Goal: Task Accomplishment & Management: Complete application form

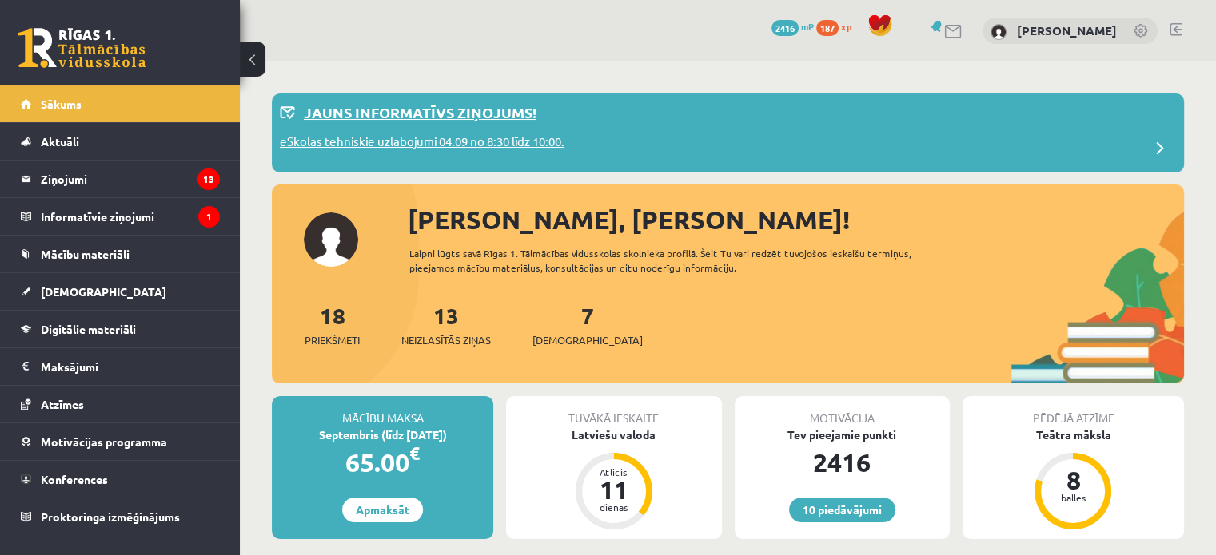
click at [564, 137] on p "eSkolas tehniskie uzlabojumi 04.09 no 8:30 līdz 10:00." at bounding box center [422, 144] width 285 height 22
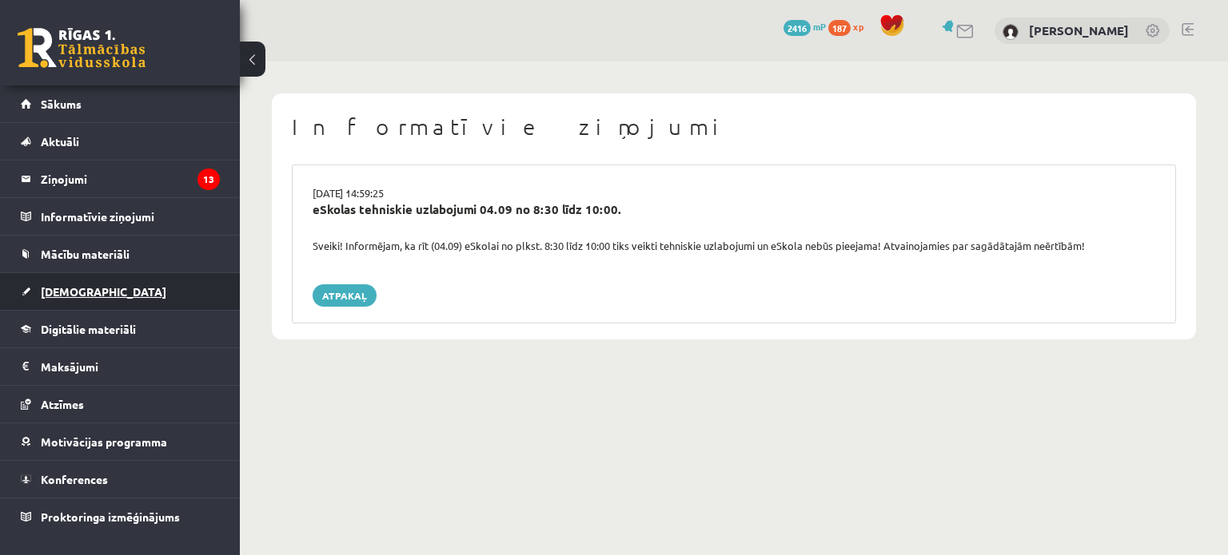
click at [66, 289] on span "[DEMOGRAPHIC_DATA]" at bounding box center [103, 292] width 125 height 14
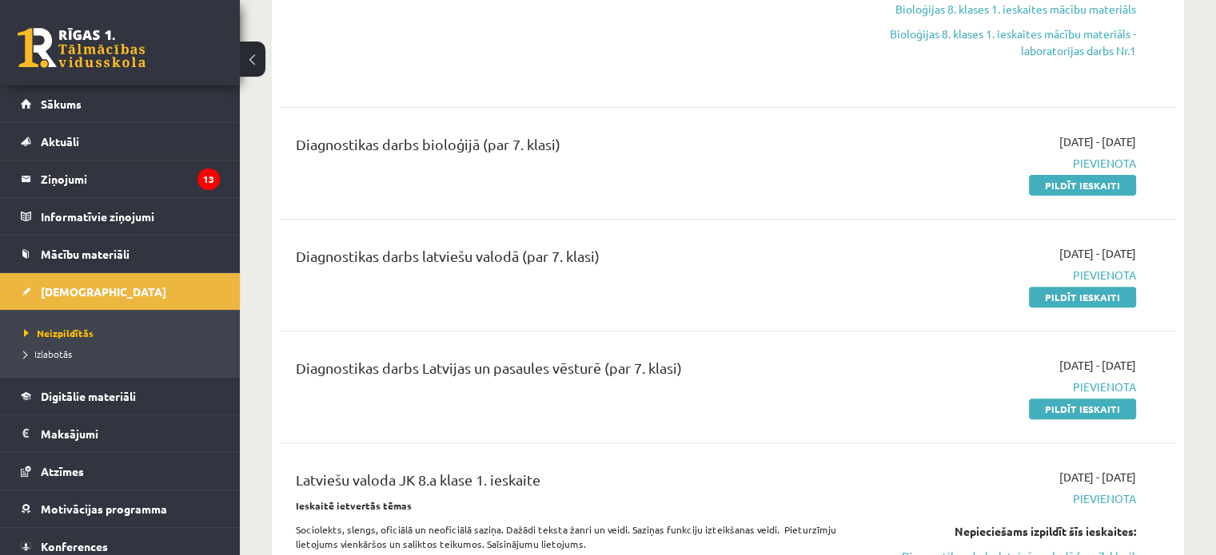
scroll to position [480, 0]
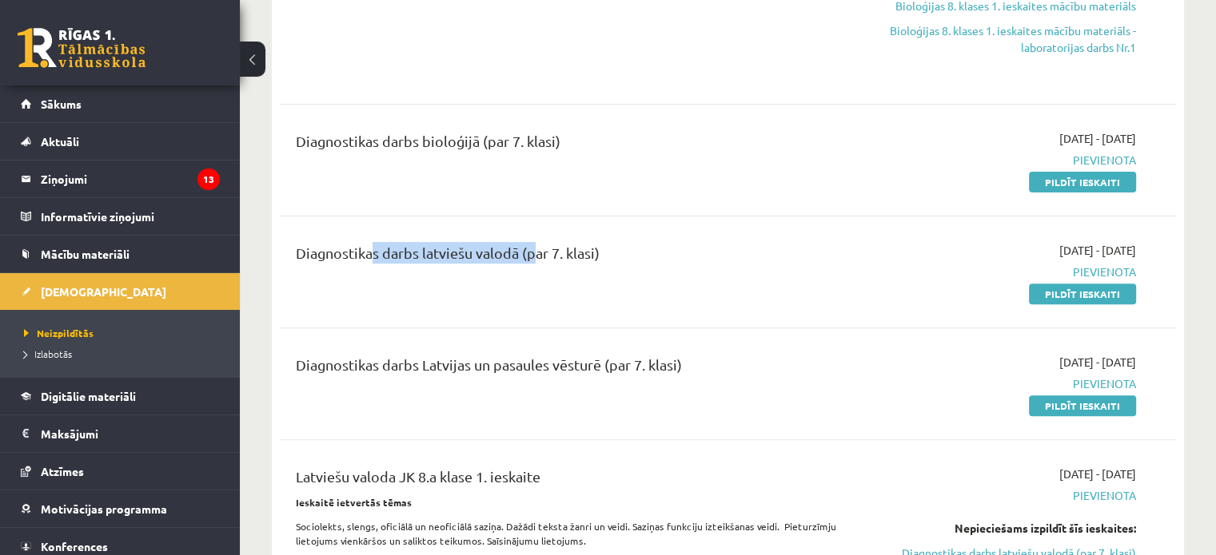
drag, startPoint x: 362, startPoint y: 251, endPoint x: 527, endPoint y: 274, distance: 166.3
click at [527, 274] on div "Diagnostikas darbs latviešu valodā (par 7. klasi)" at bounding box center [572, 272] width 576 height 60
click at [555, 274] on div "Diagnostikas darbs latviešu valodā (par 7. klasi)" at bounding box center [572, 272] width 576 height 60
click at [607, 178] on div "Diagnostikas darbs bioloģijā (par 7. klasi)" at bounding box center [572, 160] width 576 height 60
click at [1054, 402] on link "Pildīt ieskaiti" at bounding box center [1082, 406] width 107 height 21
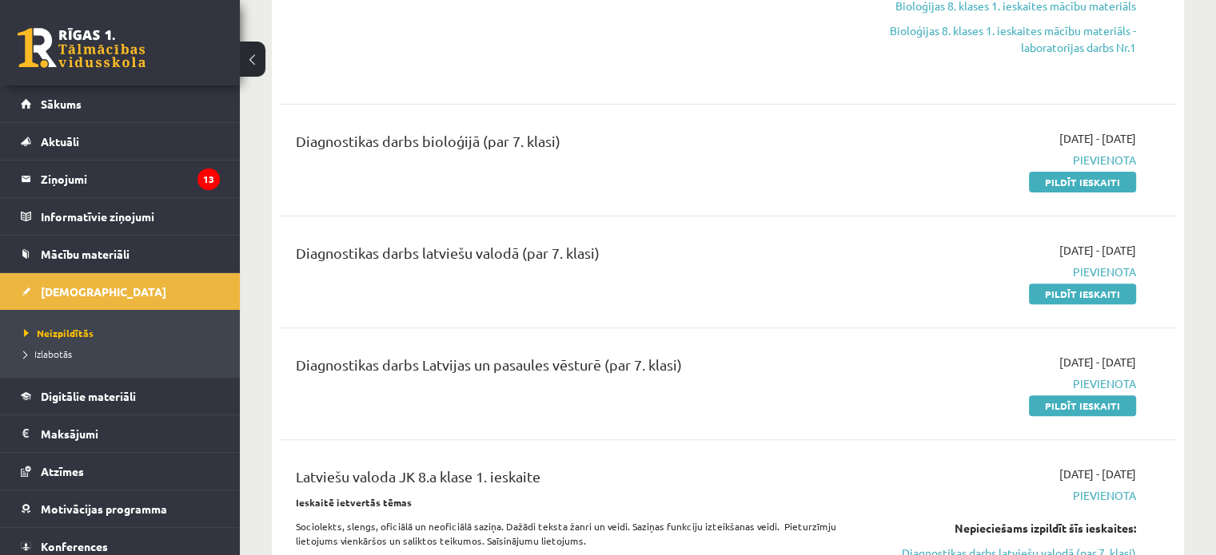
drag, startPoint x: 356, startPoint y: 136, endPoint x: 581, endPoint y: 137, distance: 225.4
click at [581, 137] on div "Diagnostikas darbs bioloģijā (par 7. klasi)" at bounding box center [572, 145] width 552 height 30
click at [599, 153] on div "Diagnostikas darbs bioloģijā (par 7. klasi)" at bounding box center [572, 145] width 552 height 30
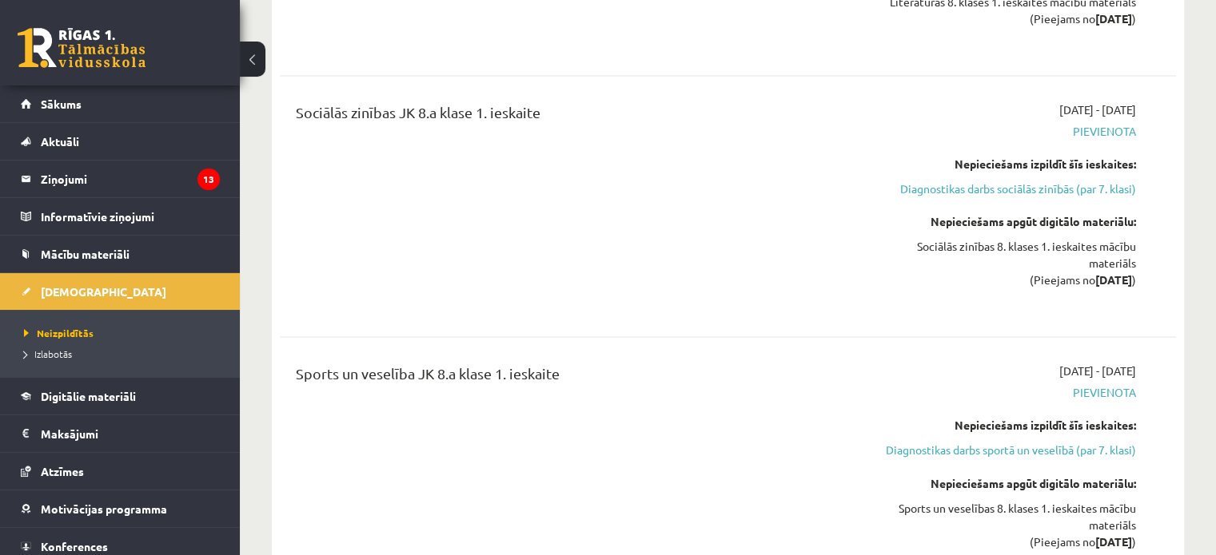
scroll to position [2558, 0]
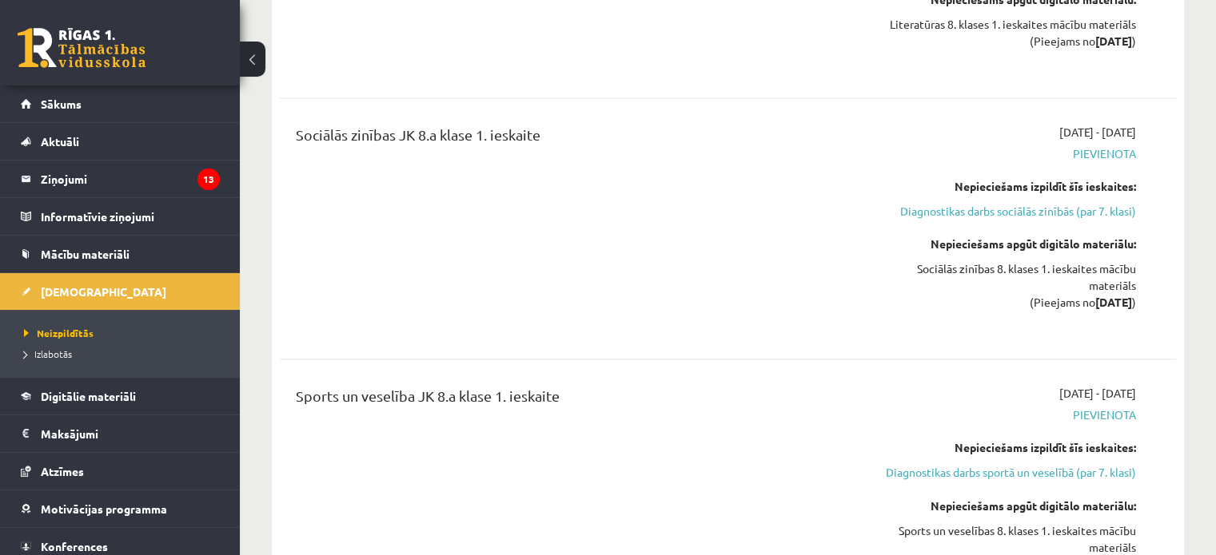
drag, startPoint x: 434, startPoint y: 162, endPoint x: 372, endPoint y: 155, distance: 62.0
click at [372, 155] on div "Sociālās zinības JK 8.a klase 1. ieskaite" at bounding box center [572, 228] width 576 height 209
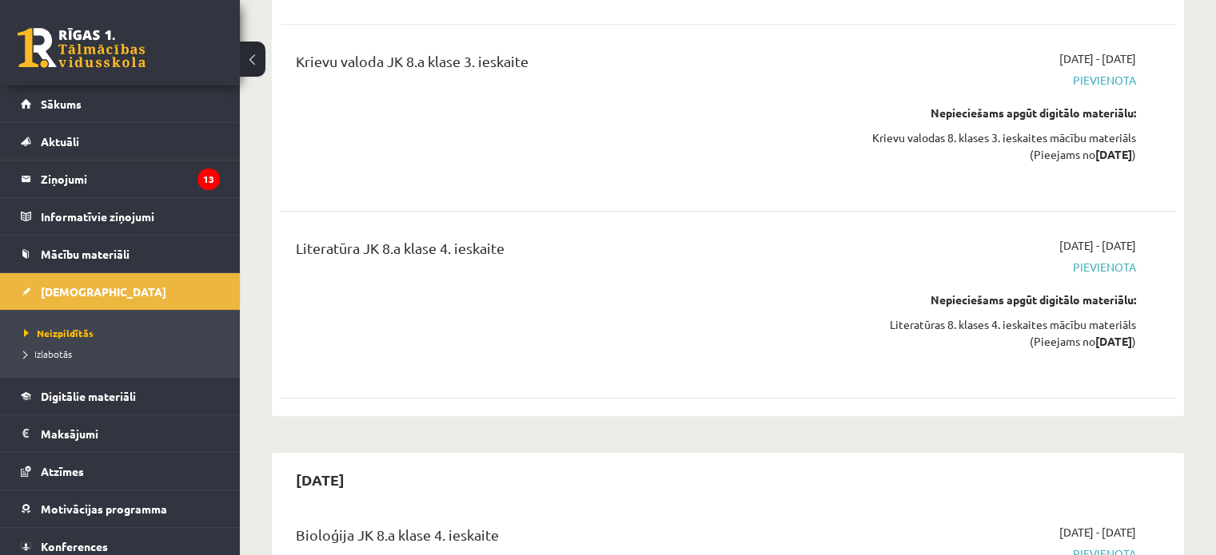
scroll to position [12947, 0]
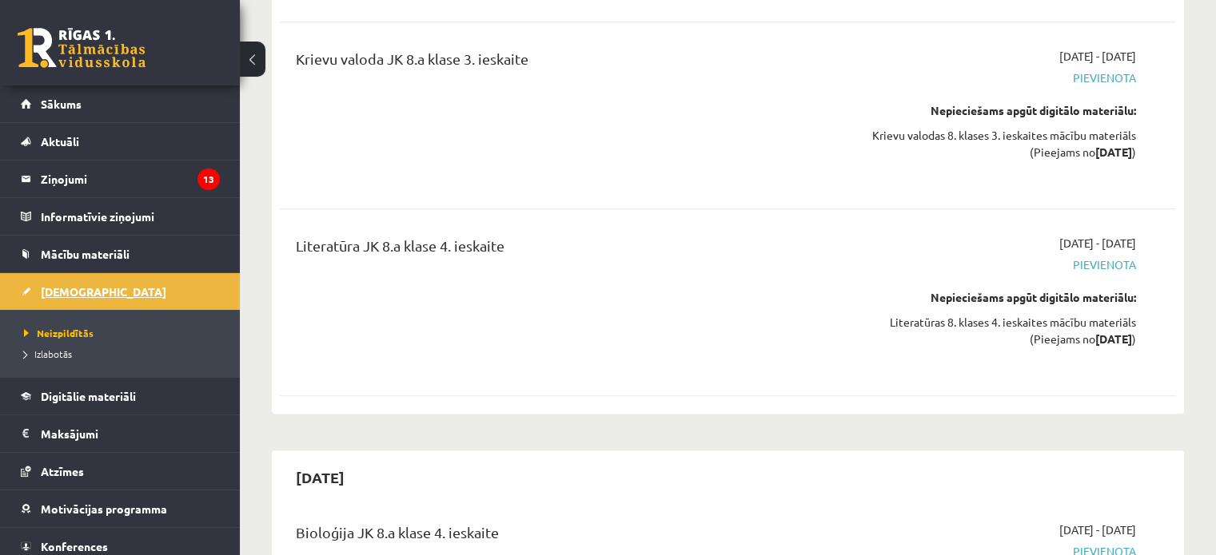
click at [66, 289] on span "[DEMOGRAPHIC_DATA]" at bounding box center [103, 292] width 125 height 14
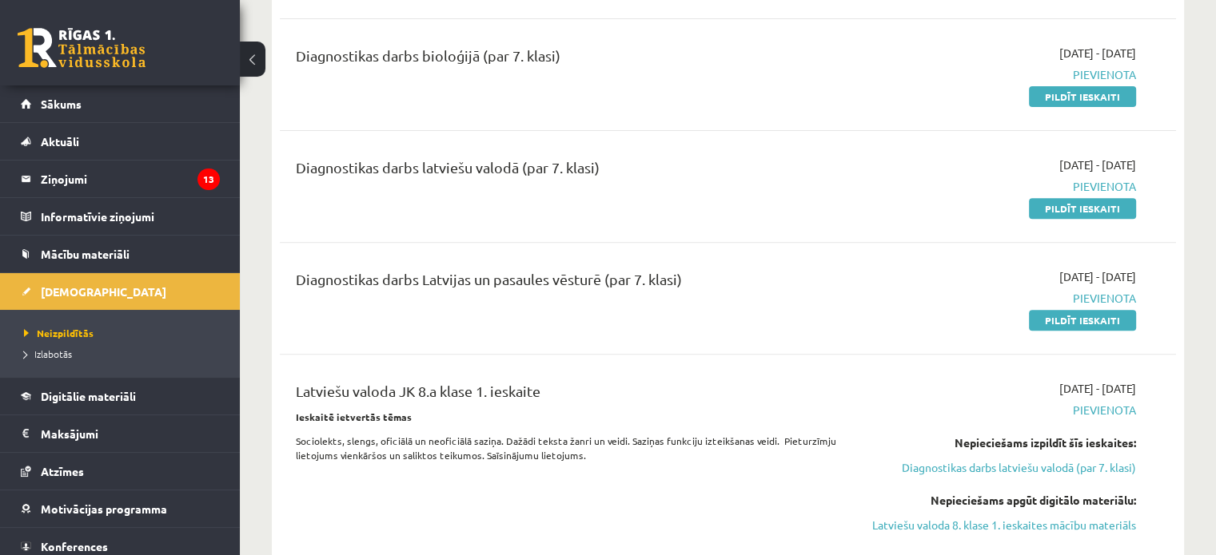
scroll to position [559, 0]
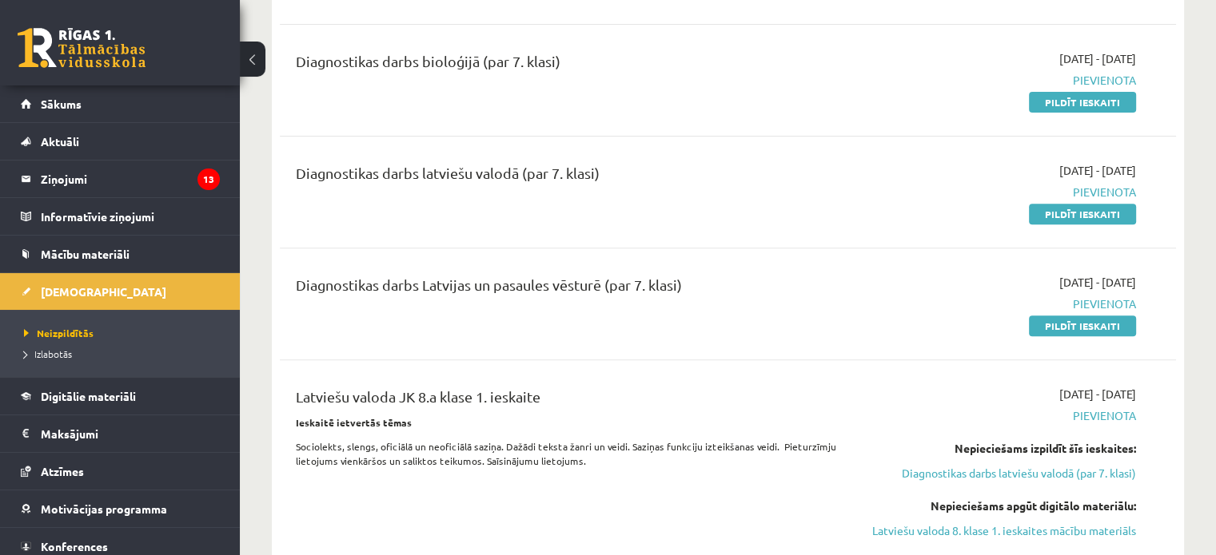
drag, startPoint x: 291, startPoint y: 50, endPoint x: 730, endPoint y: 404, distance: 564.4
click at [731, 404] on div "Angļu valoda JK 8.a klase 1. ieskaite 2025-09-01 - 2025-09-15 Pievienota Pildīt…" at bounding box center [728, 256] width 896 height 1206
click at [698, 334] on div "Diagnostikas darbs Latvijas un pasaules vēsturē (par 7. klasi) 2025-09-01 - 202…" at bounding box center [728, 304] width 896 height 92
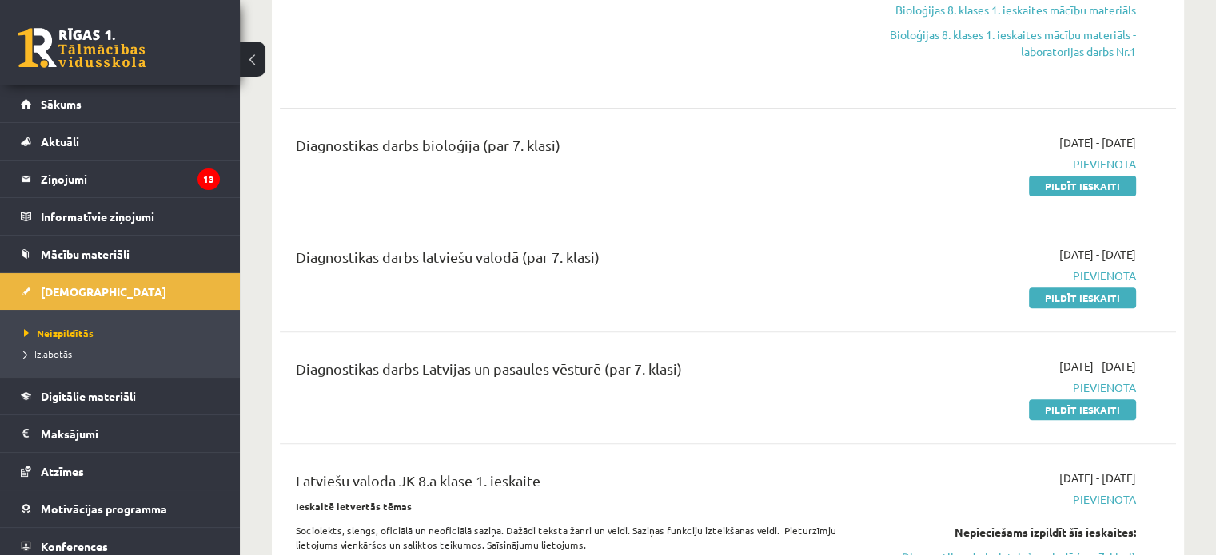
scroll to position [480, 0]
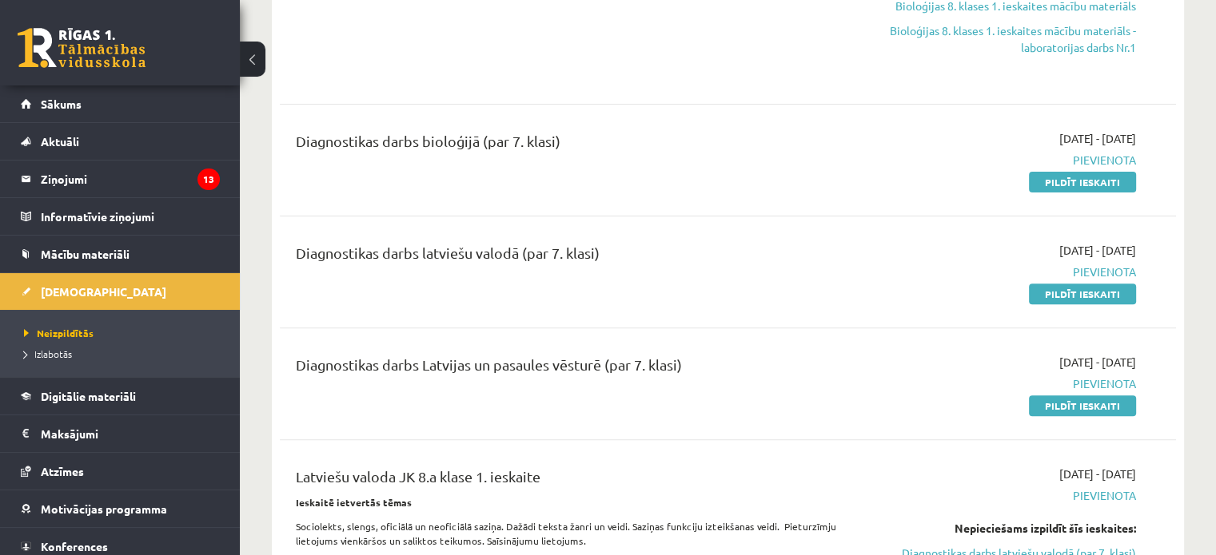
click at [418, 343] on div "Diagnostikas darbs Latvijas un pasaules vēsturē (par 7. klasi) 2025-09-01 - 202…" at bounding box center [728, 384] width 896 height 92
drag, startPoint x: 1087, startPoint y: 400, endPoint x: 761, endPoint y: 55, distance: 474.3
click at [1087, 400] on link "Pildīt ieskaiti" at bounding box center [1082, 406] width 107 height 21
drag, startPoint x: 1100, startPoint y: 406, endPoint x: 681, endPoint y: 63, distance: 541.2
click at [1100, 406] on link "Pildīt ieskaiti" at bounding box center [1082, 406] width 107 height 21
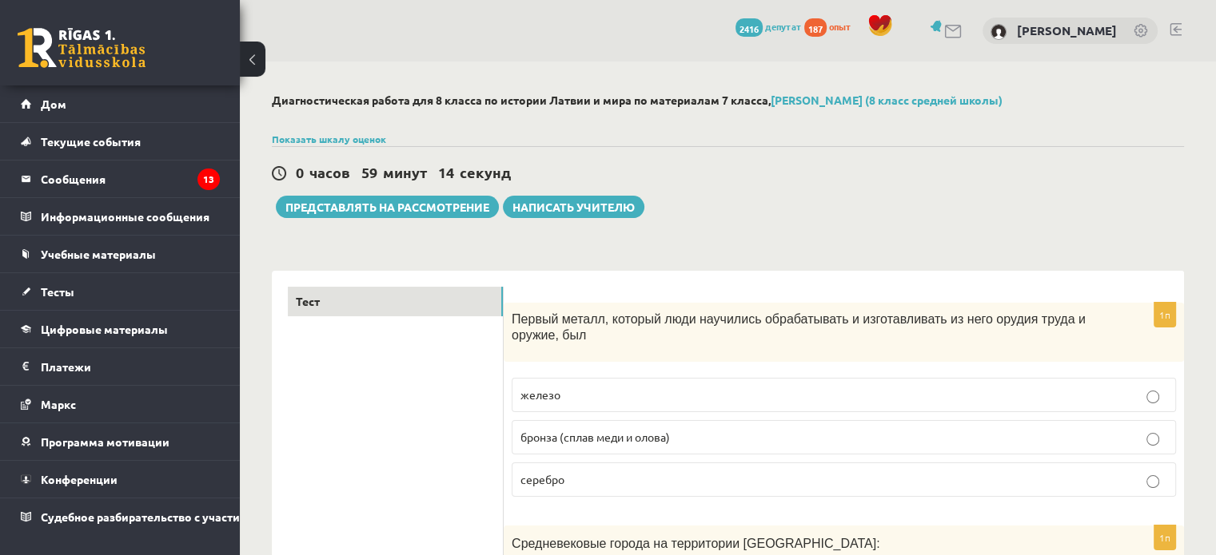
click at [936, 181] on div "0 часов 59 минут 14 секунд" at bounding box center [728, 173] width 912 height 21
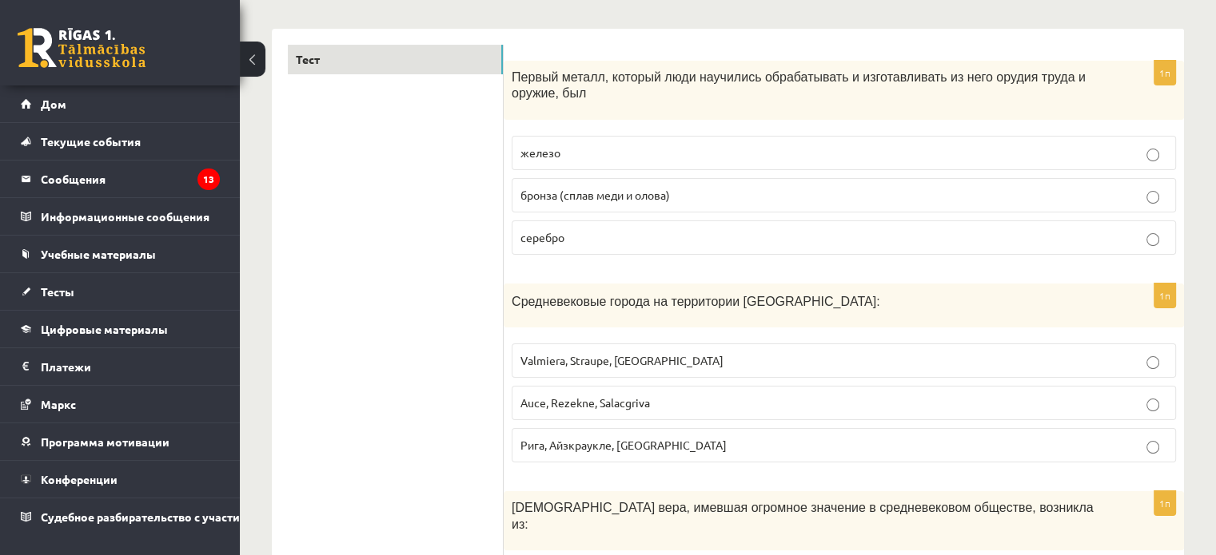
scroll to position [240, 0]
click at [646, 186] on label "бронза (сплав меди и олова)" at bounding box center [844, 198] width 664 height 34
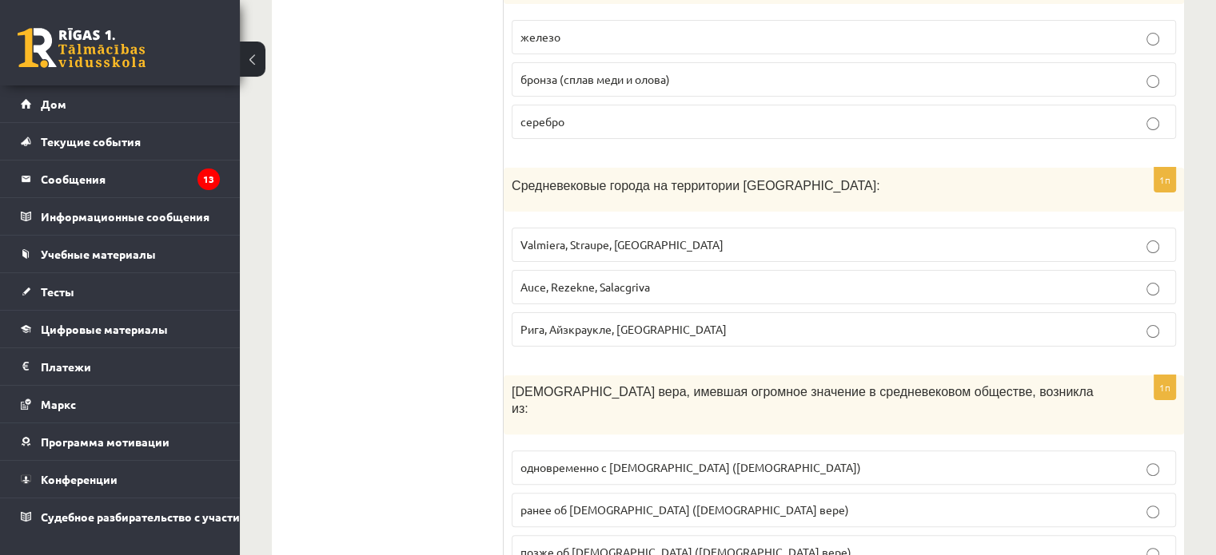
scroll to position [480, 0]
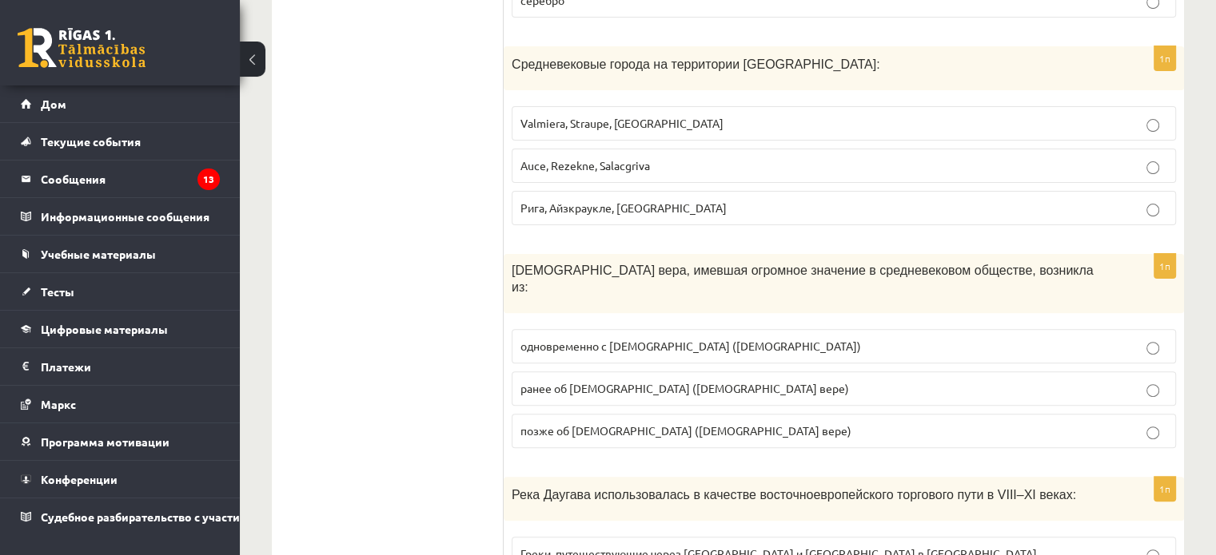
click at [656, 123] on font "Valmiera, Straupe, [GEOGRAPHIC_DATA]" at bounding box center [621, 123] width 203 height 14
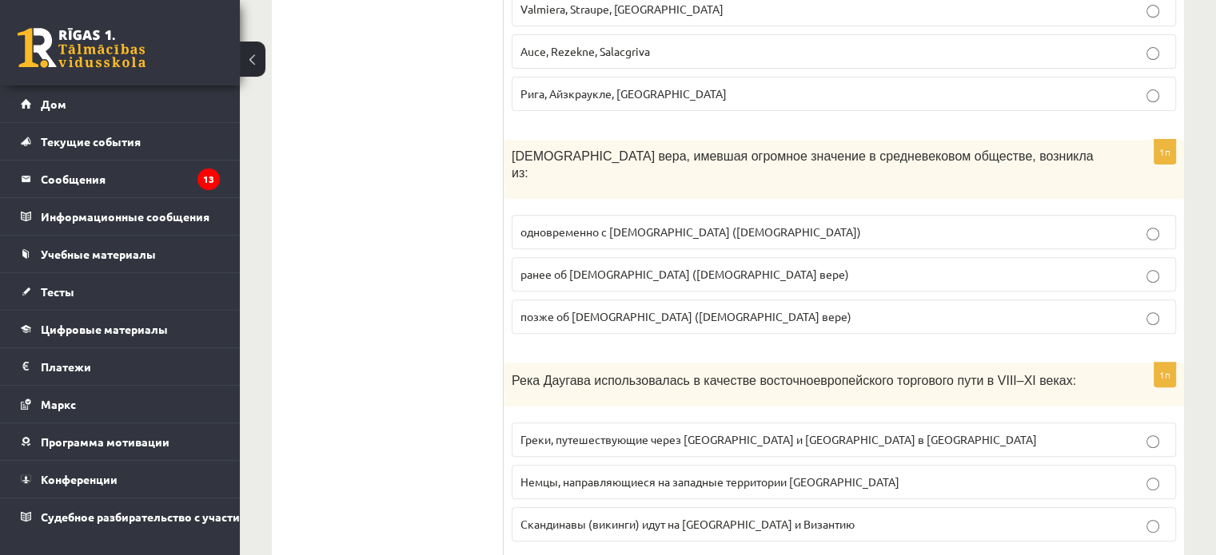
scroll to position [639, 0]
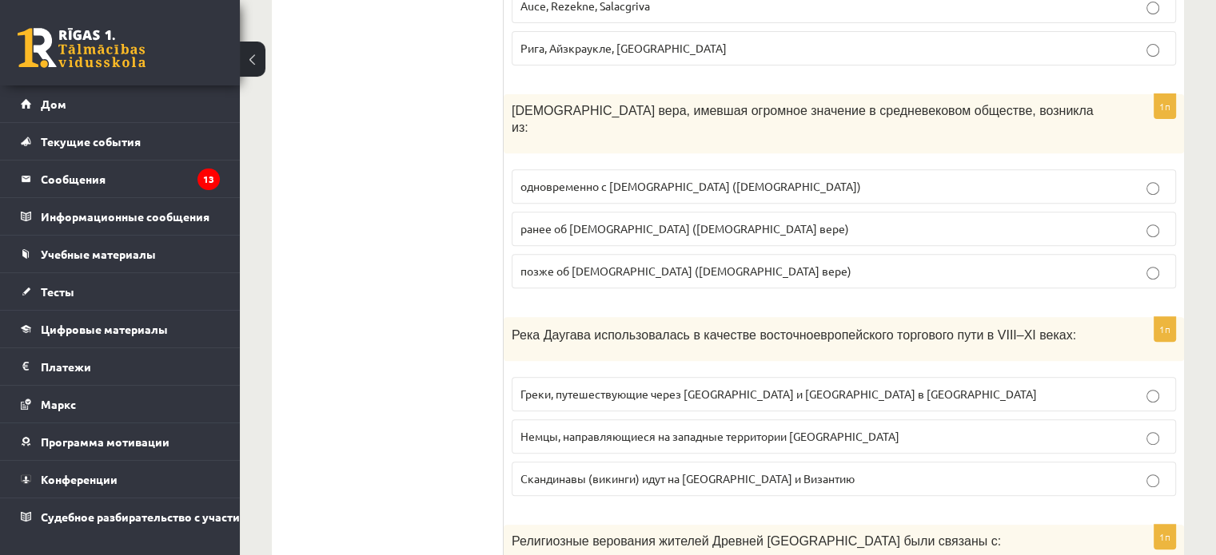
click at [671, 221] on font "ранее об [DEMOGRAPHIC_DATA] ([DEMOGRAPHIC_DATA] вере)" at bounding box center [684, 228] width 328 height 14
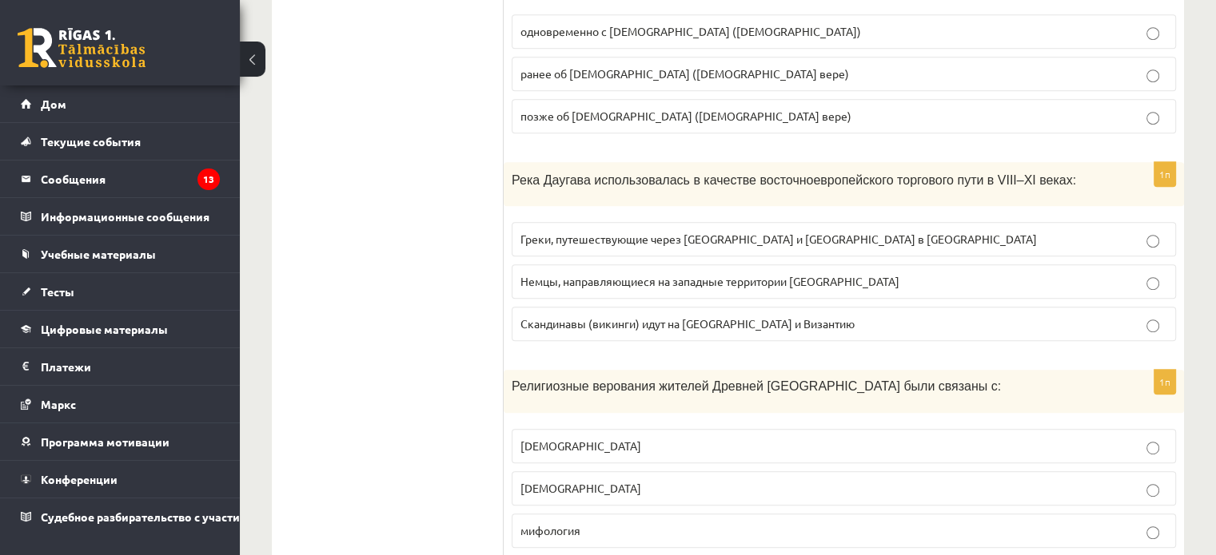
scroll to position [799, 0]
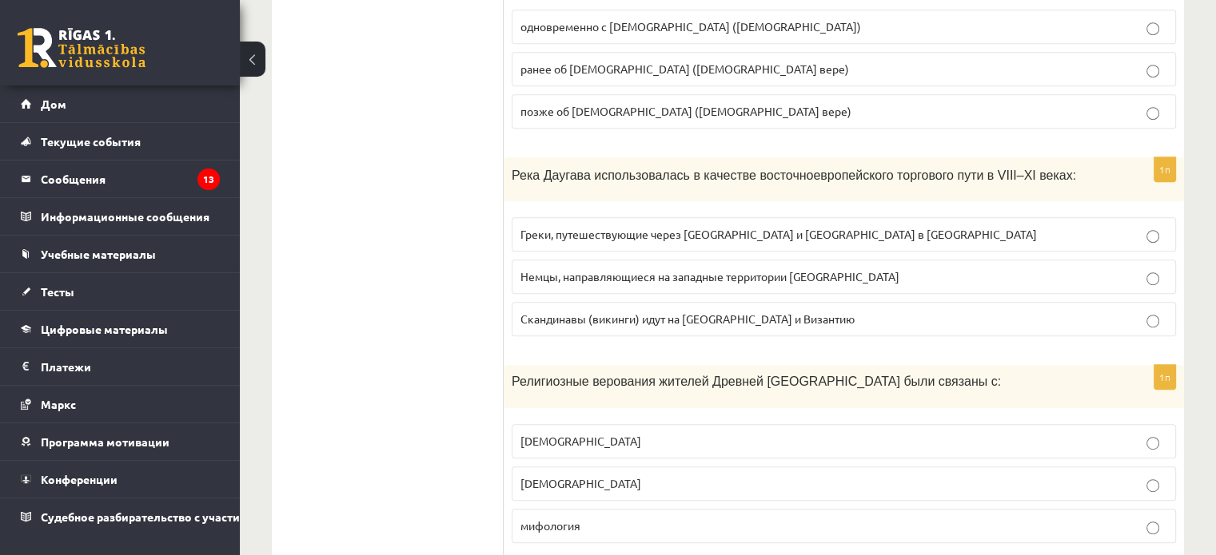
click at [691, 227] on font "Греки, путешествующие через [GEOGRAPHIC_DATA] и [GEOGRAPHIC_DATA] в [GEOGRAPHIC…" at bounding box center [778, 234] width 516 height 14
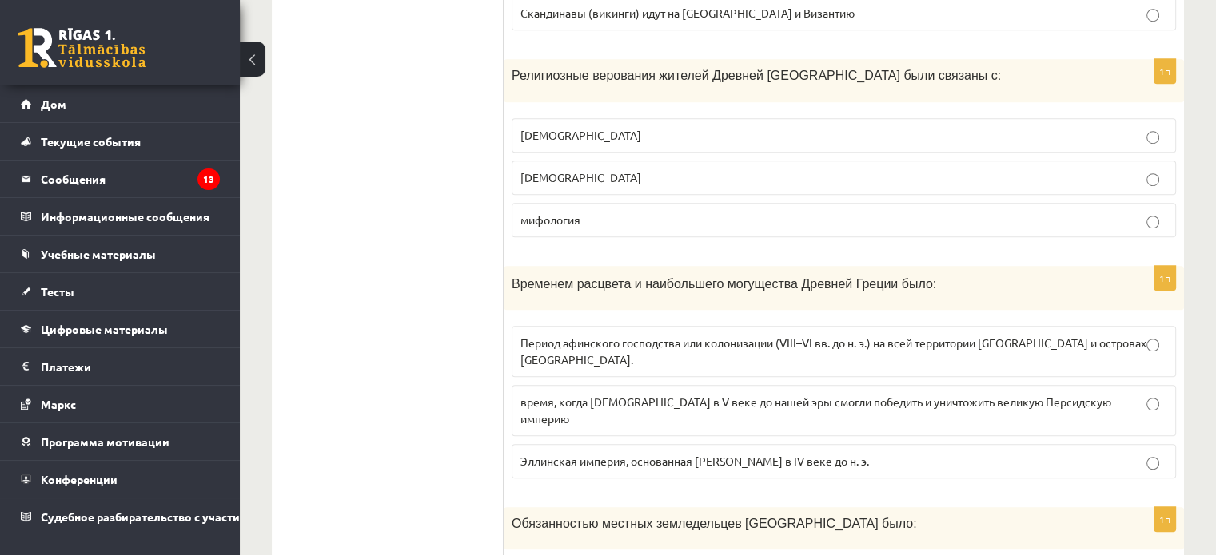
scroll to position [1106, 0]
click at [565, 169] on p "[DEMOGRAPHIC_DATA]" at bounding box center [843, 177] width 647 height 17
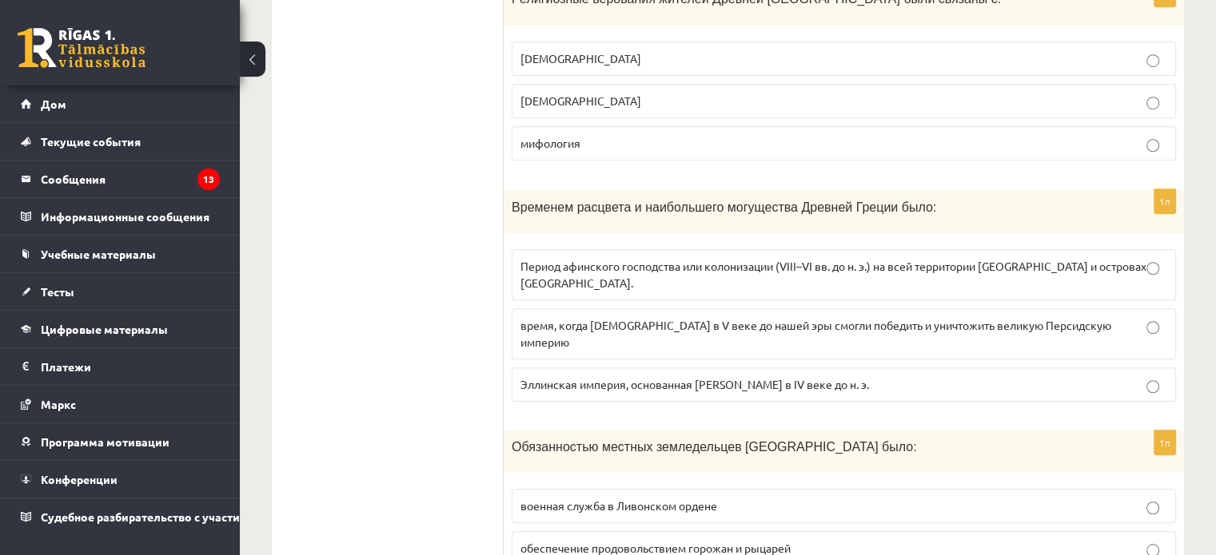
scroll to position [1186, 0]
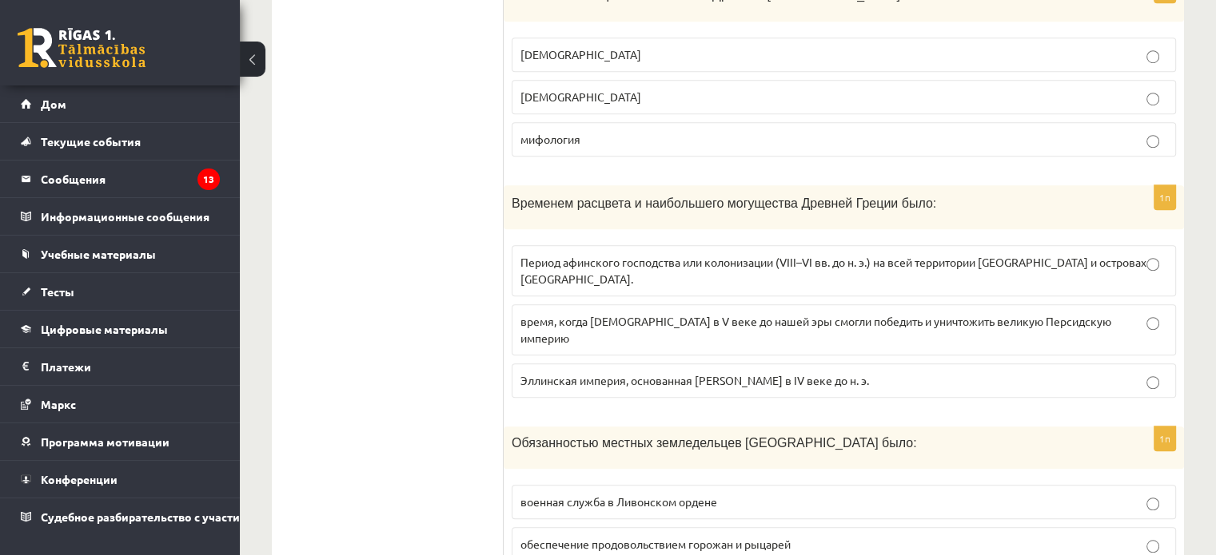
click at [646, 373] on font "Эллинская империя, основанная [PERSON_NAME] в IV веке до н. э." at bounding box center [694, 380] width 348 height 14
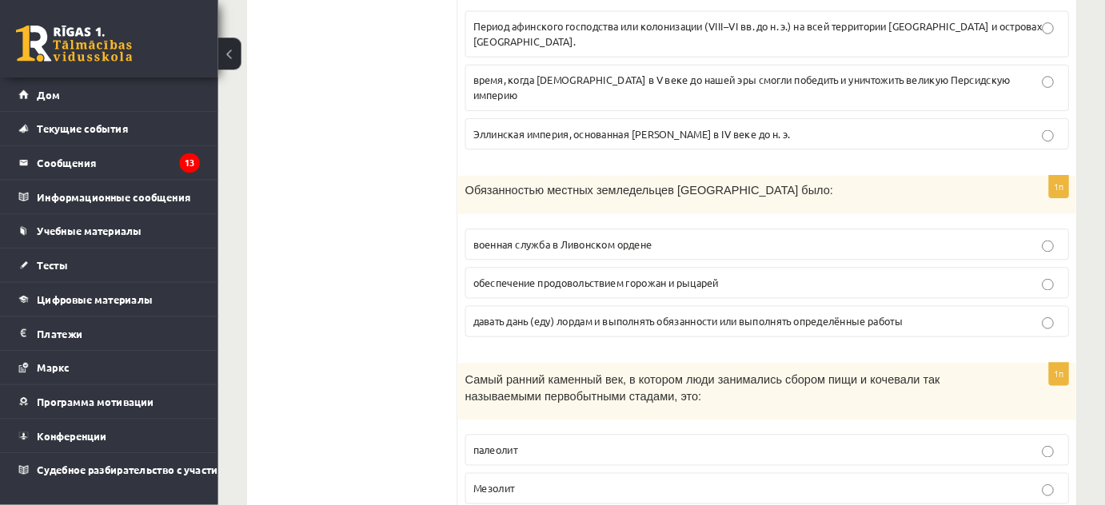
scroll to position [1426, 0]
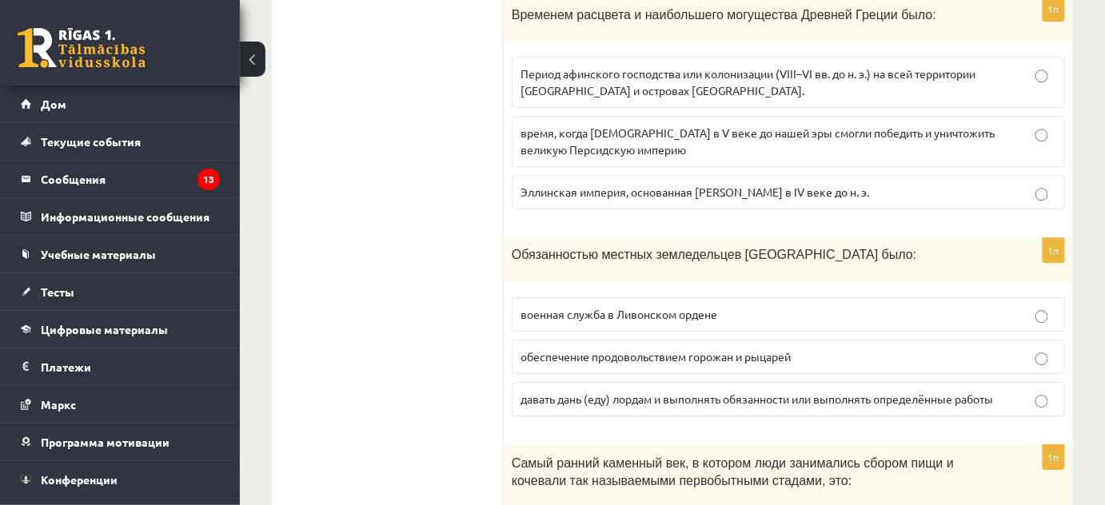
drag, startPoint x: 1208, startPoint y: 2, endPoint x: 360, endPoint y: 229, distance: 878.6
click at [993, 392] on font "давать дань (еду) лордам и выполнять обязанности или выполнять определённые раб…" at bounding box center [756, 399] width 472 height 14
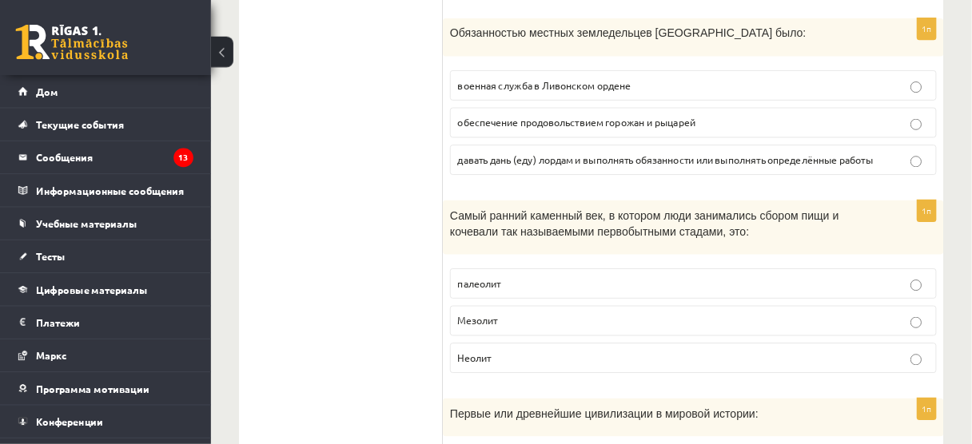
scroll to position [1643, 0]
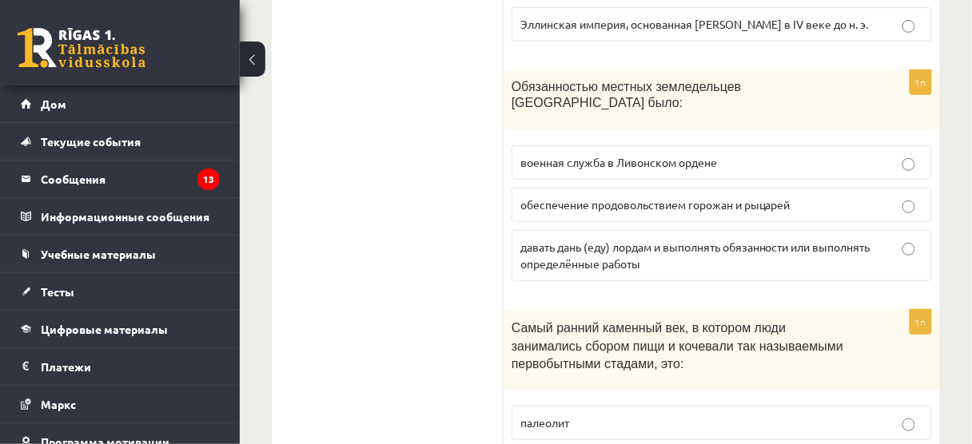
drag, startPoint x: 1085, startPoint y: 0, endPoint x: 452, endPoint y: 184, distance: 659.1
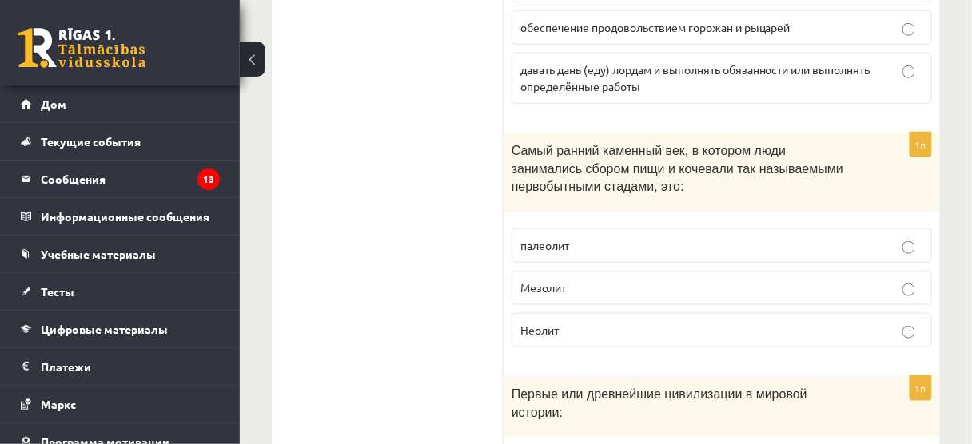
scroll to position [1835, 0]
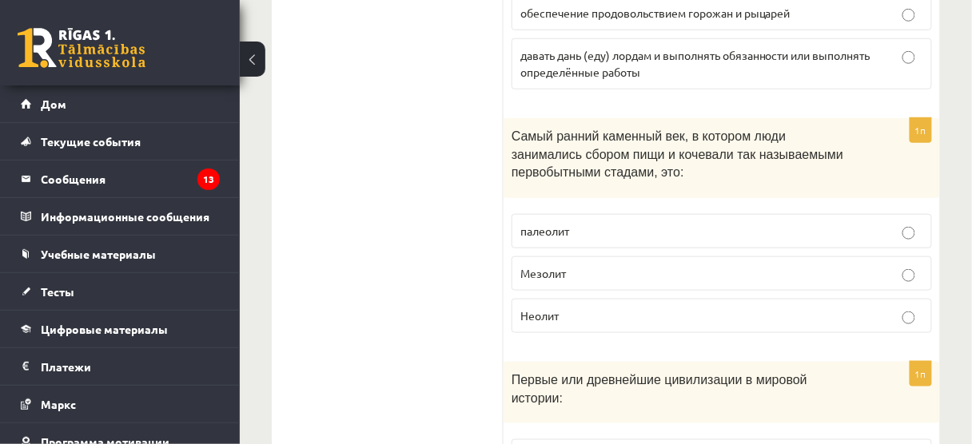
click at [607, 214] on label "палеолит" at bounding box center [722, 231] width 420 height 34
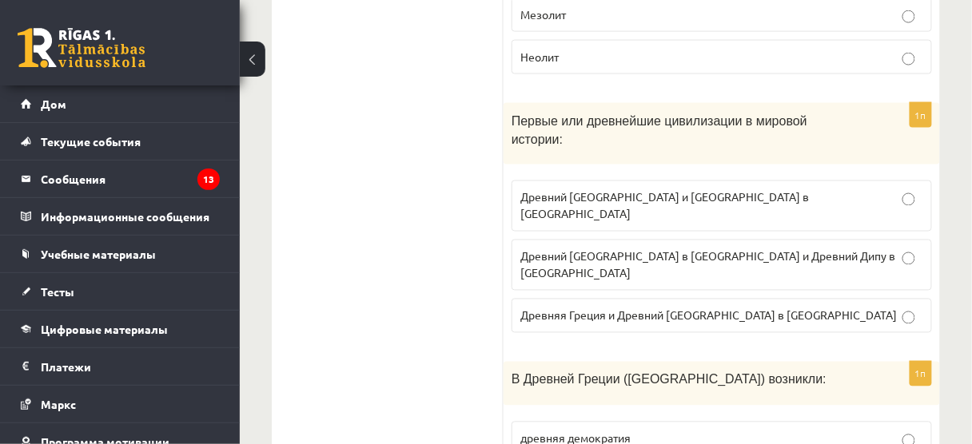
scroll to position [2091, 0]
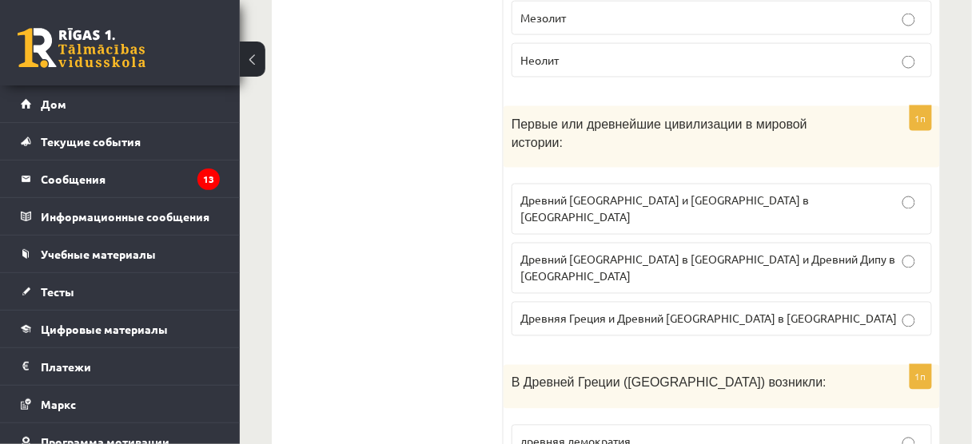
click at [551, 253] on font "Древний Египет в Африке и Древний Дипу в Азии" at bounding box center [708, 268] width 376 height 31
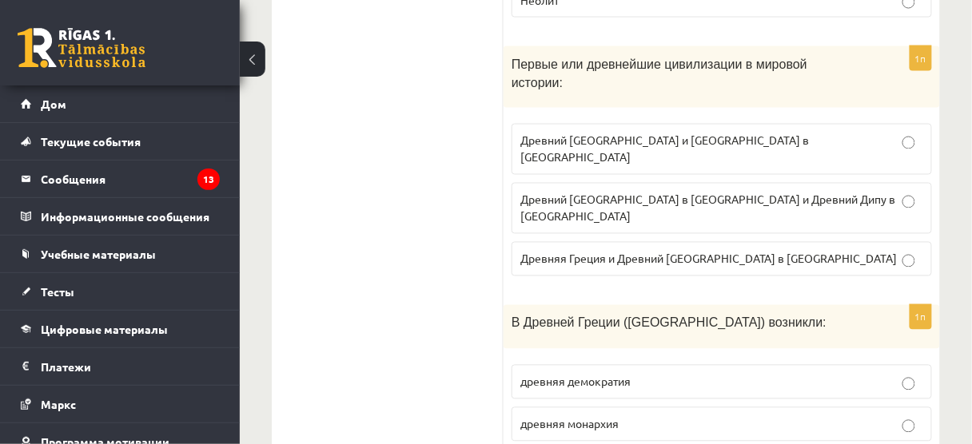
scroll to position [2155, 0]
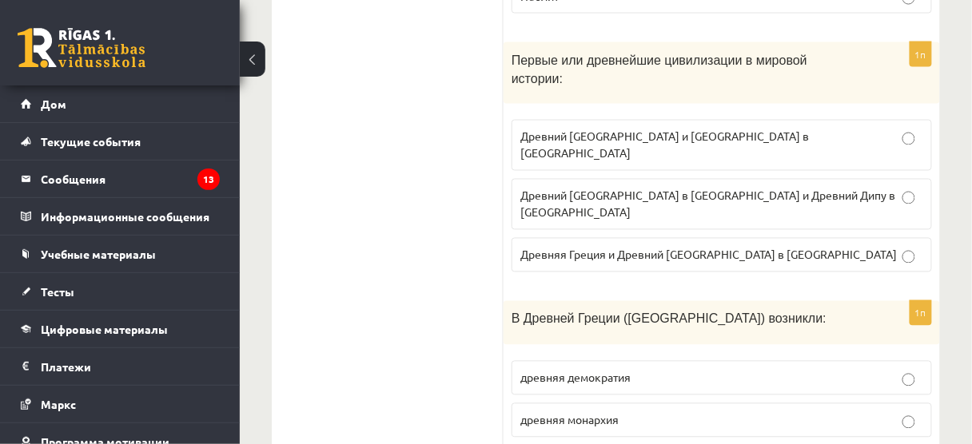
click at [688, 370] on p "древняя демократия" at bounding box center [721, 378] width 403 height 17
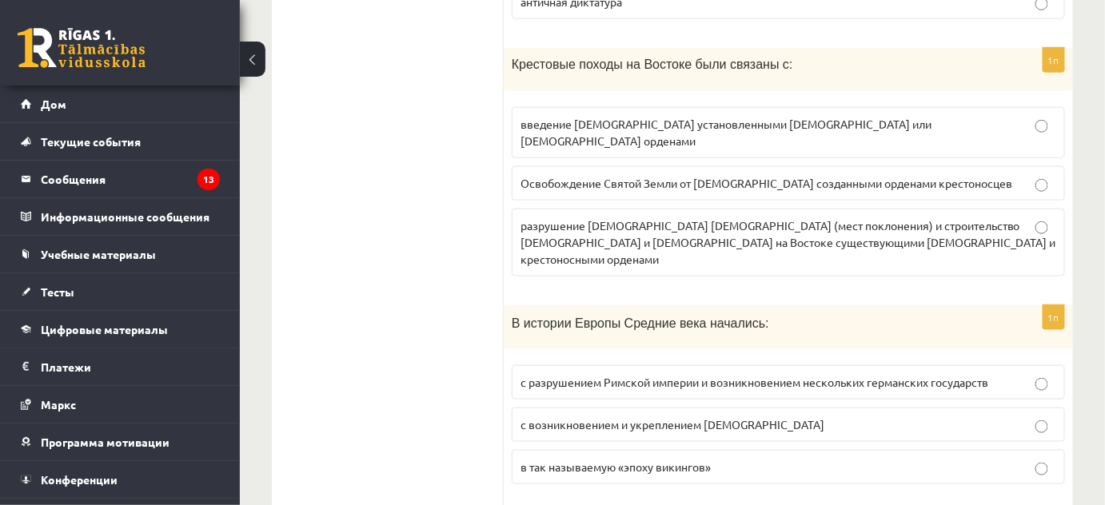
scroll to position [2466, 0]
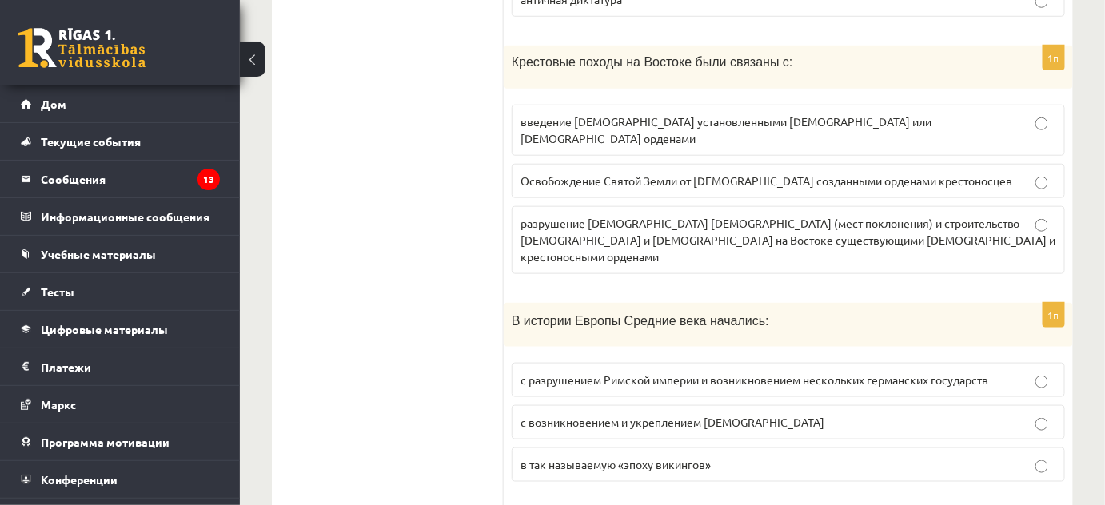
click at [552, 173] on font "Освобождение Святой Земли от мусульман созданными орденами крестоносцев" at bounding box center [766, 180] width 492 height 14
click at [570, 363] on label "с разрушением Римской империи и возникновением нескольких германских государств" at bounding box center [788, 380] width 553 height 34
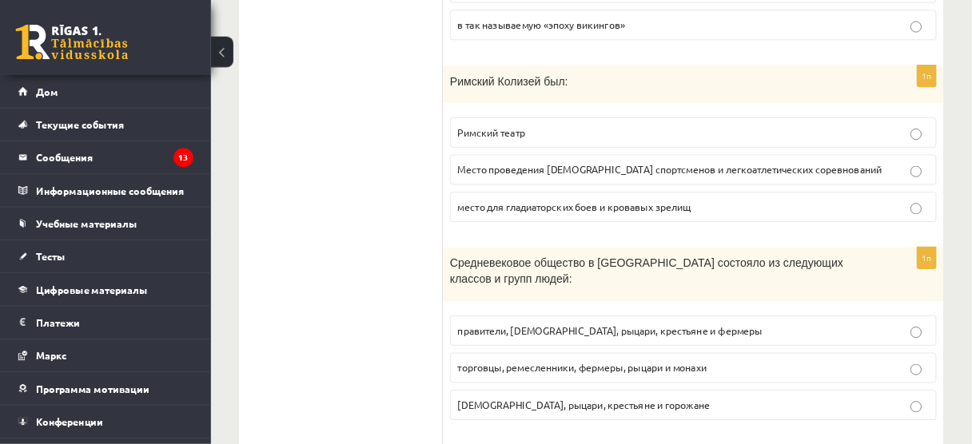
scroll to position [2902, 0]
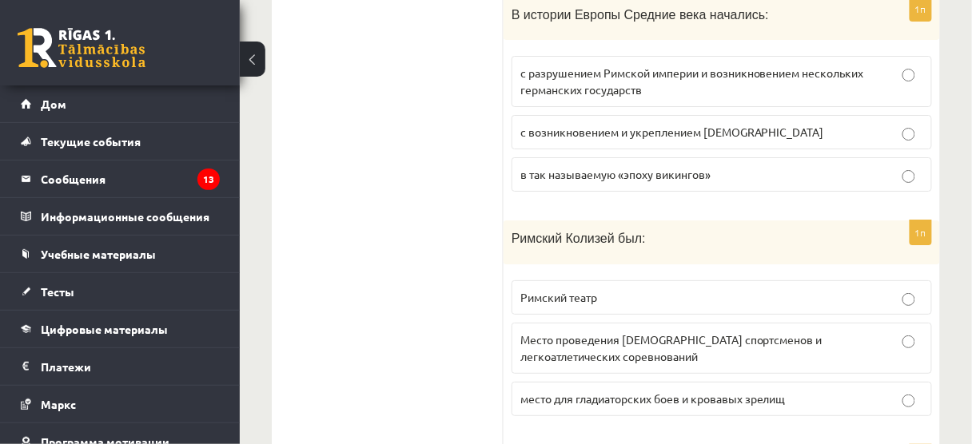
scroll to position [2966, 0]
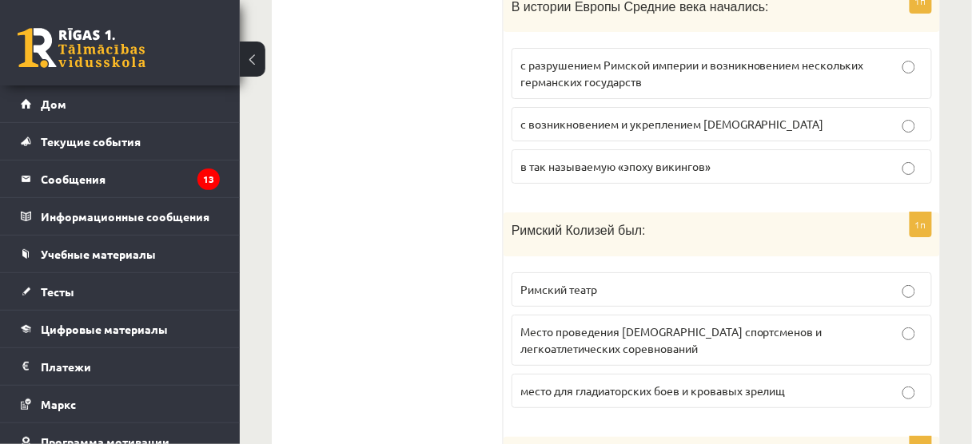
click at [603, 384] on font "место для гладиаторских боев и кровавых зрелищ" at bounding box center [652, 391] width 265 height 14
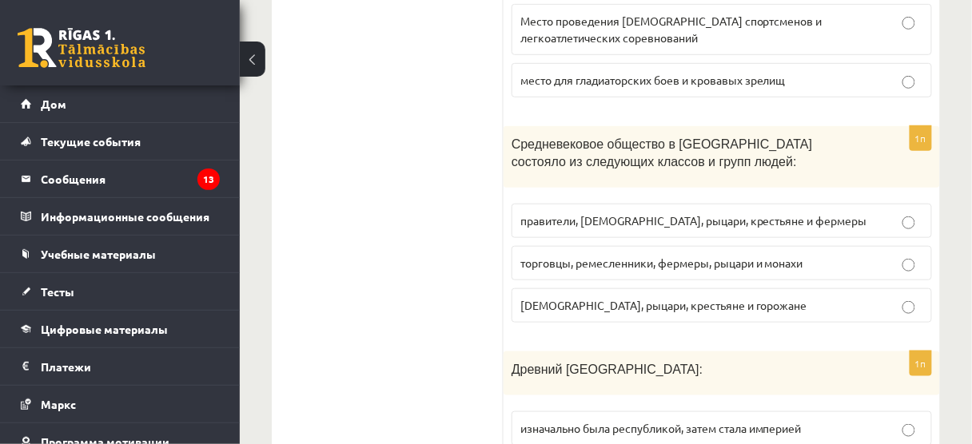
scroll to position [3286, 0]
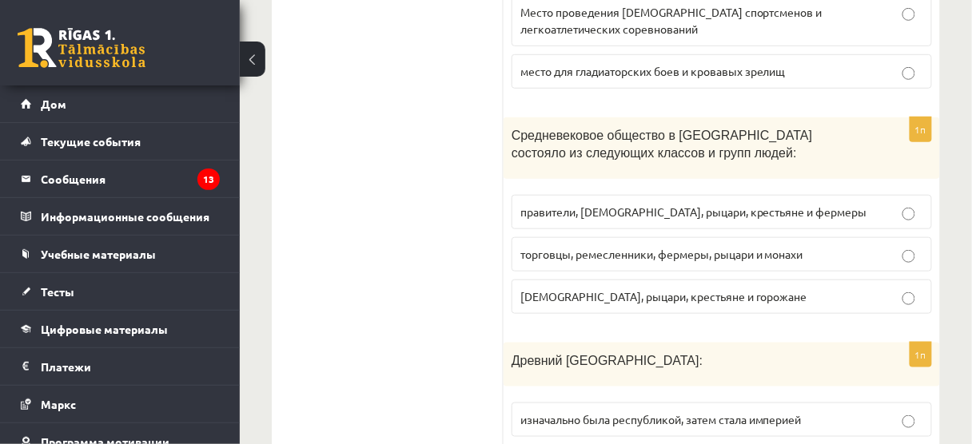
click at [571, 289] on font "духовенство, рыцари, крестьяне и горожане" at bounding box center [663, 296] width 287 height 14
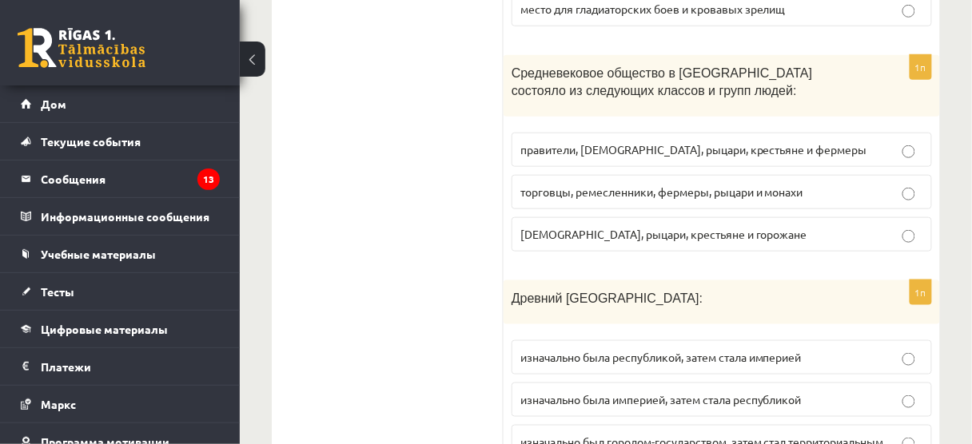
scroll to position [3350, 0]
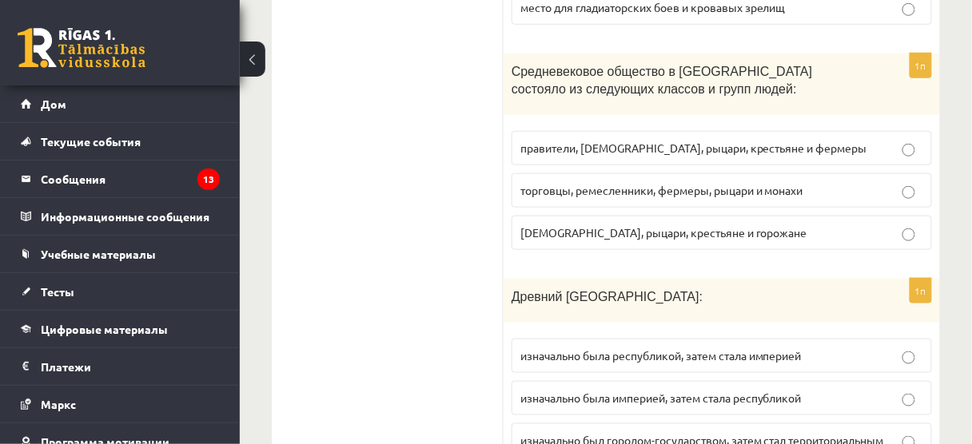
click at [595, 348] on font "изначально была республикой, затем стала империей" at bounding box center [660, 355] width 281 height 14
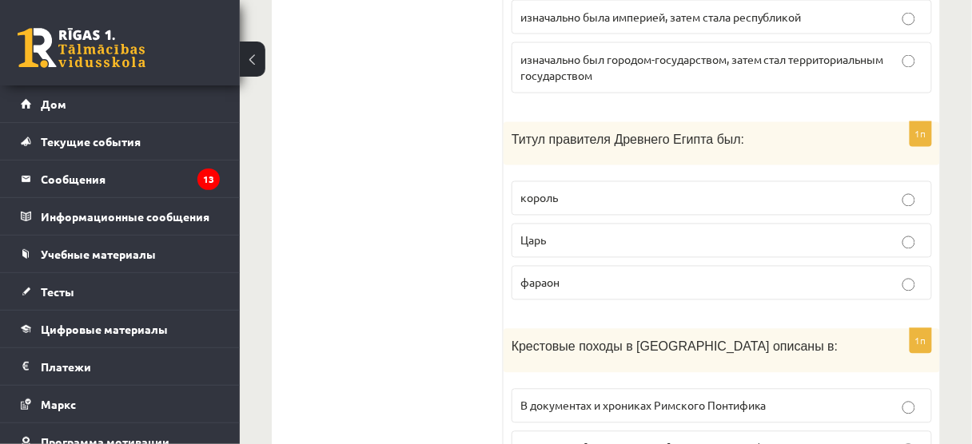
scroll to position [3733, 0]
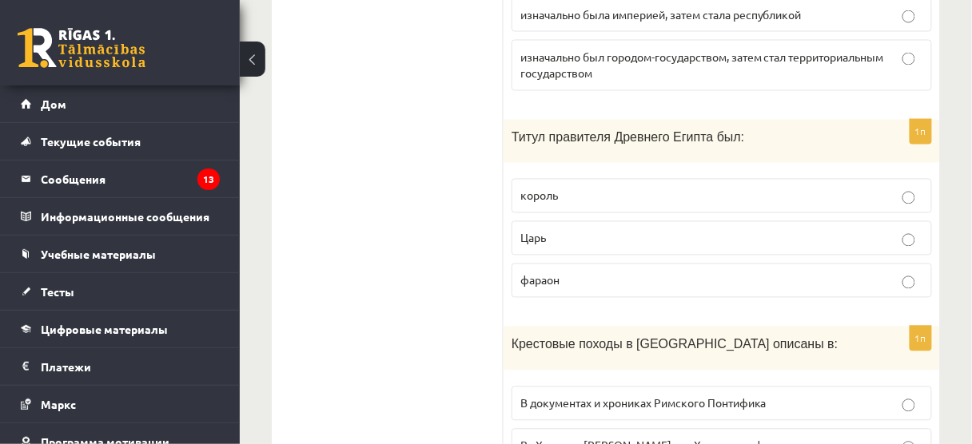
click at [555, 264] on label "фараон" at bounding box center [722, 281] width 420 height 34
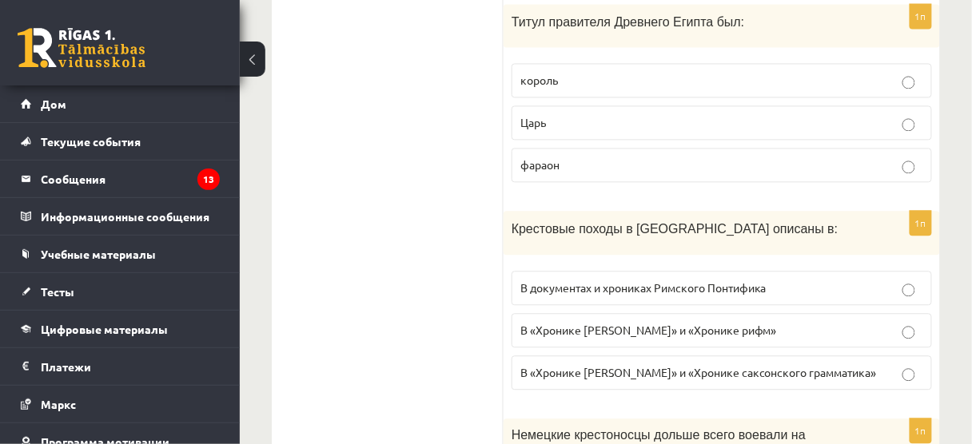
scroll to position [3861, 0]
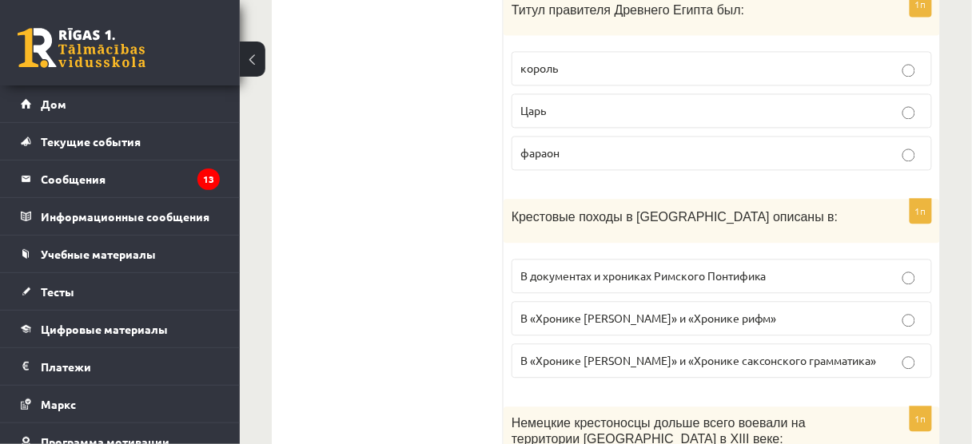
click at [572, 353] on font "В «Хронике Адама Бременского» и «Хронике саксонского грамматика»" at bounding box center [698, 360] width 356 height 14
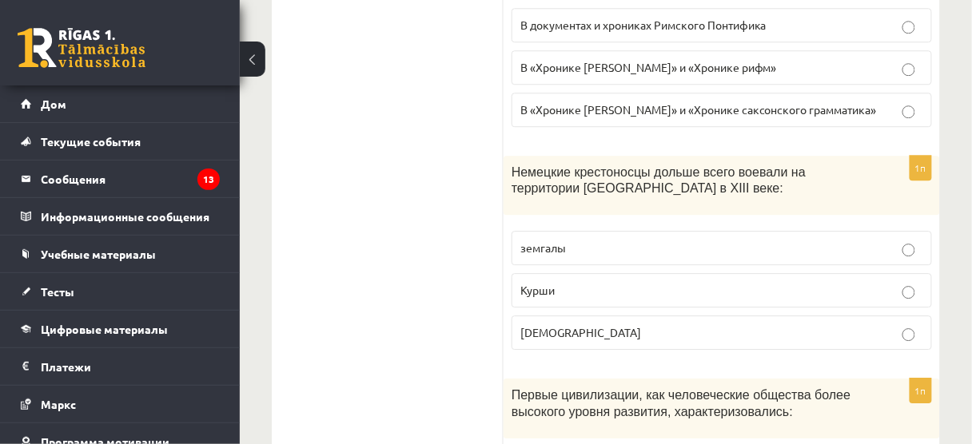
scroll to position [4117, 0]
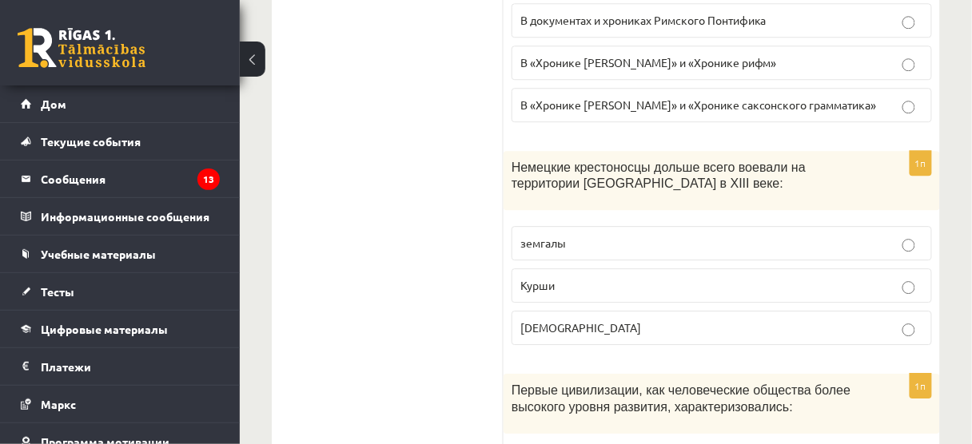
click at [547, 218] on fieldset "земгалы Курши латгальцы" at bounding box center [722, 284] width 420 height 132
click at [571, 235] on p "земгалы" at bounding box center [721, 243] width 403 height 17
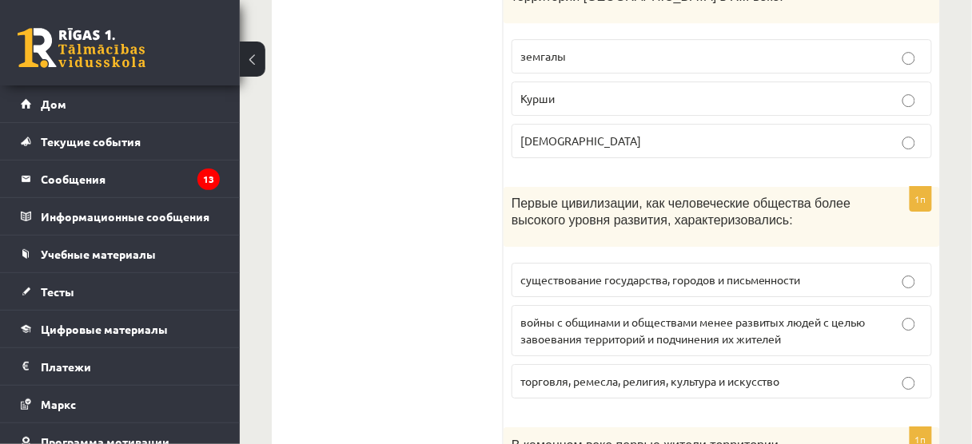
scroll to position [4309, 0]
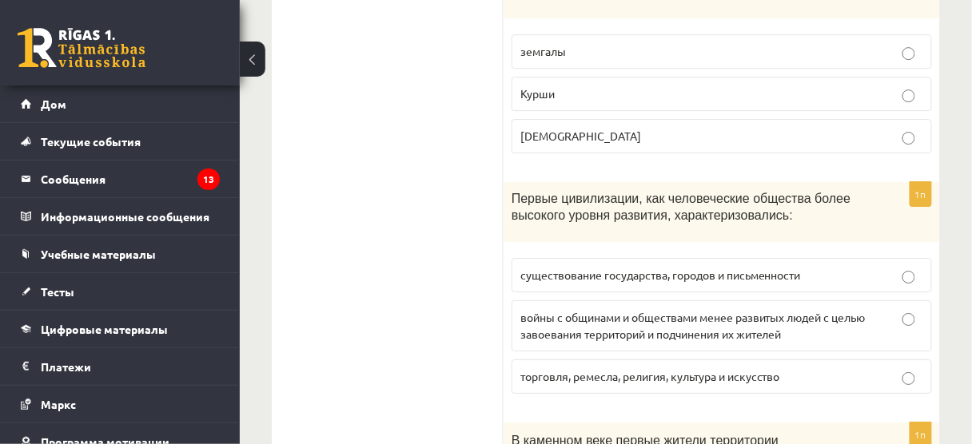
click at [586, 267] on p "существование государства, городов и письменности" at bounding box center [721, 275] width 403 height 17
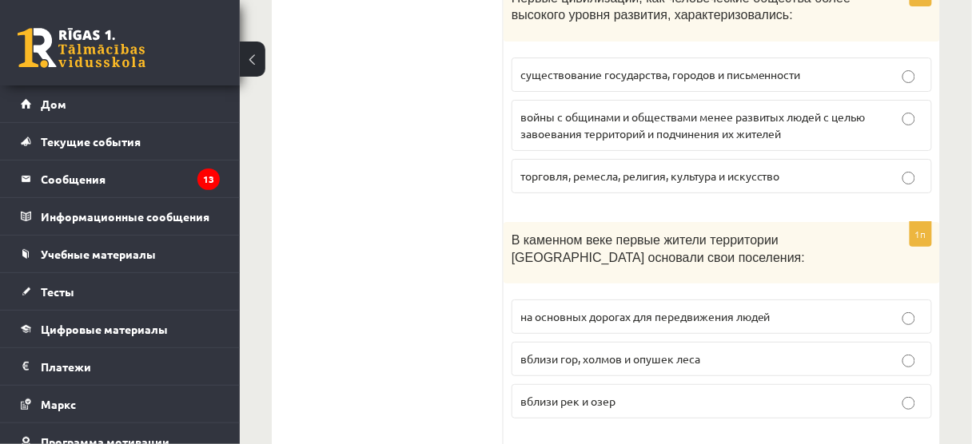
scroll to position [4514, 0]
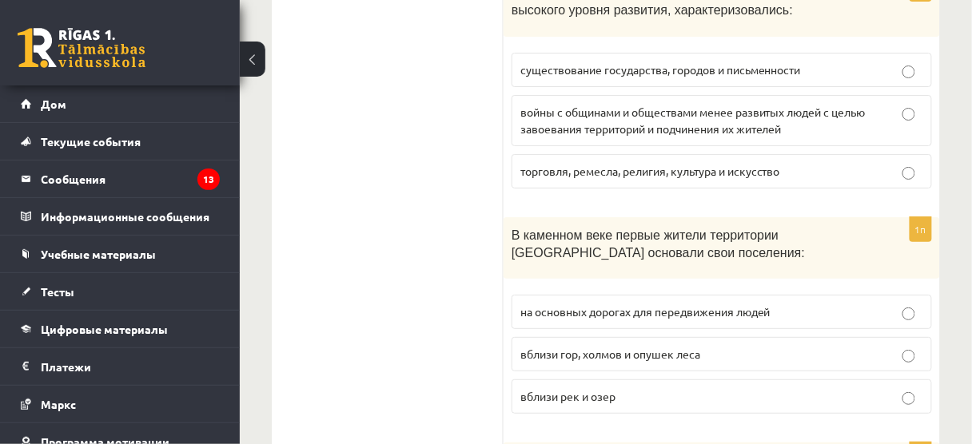
click at [599, 389] on font "вблизи рек и озер" at bounding box center [567, 396] width 95 height 14
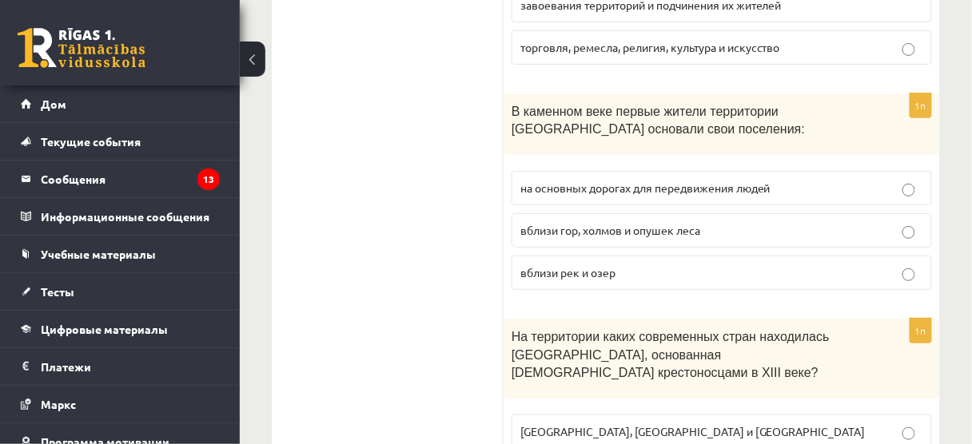
scroll to position [4642, 0]
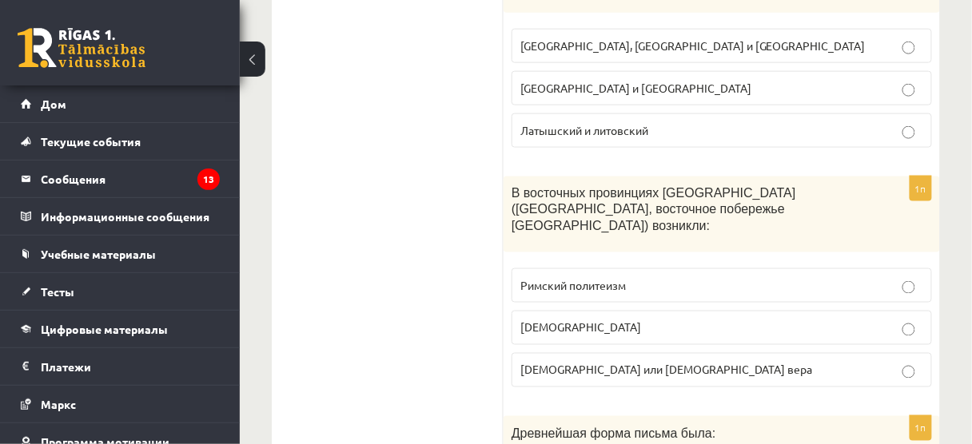
scroll to position [5026, 0]
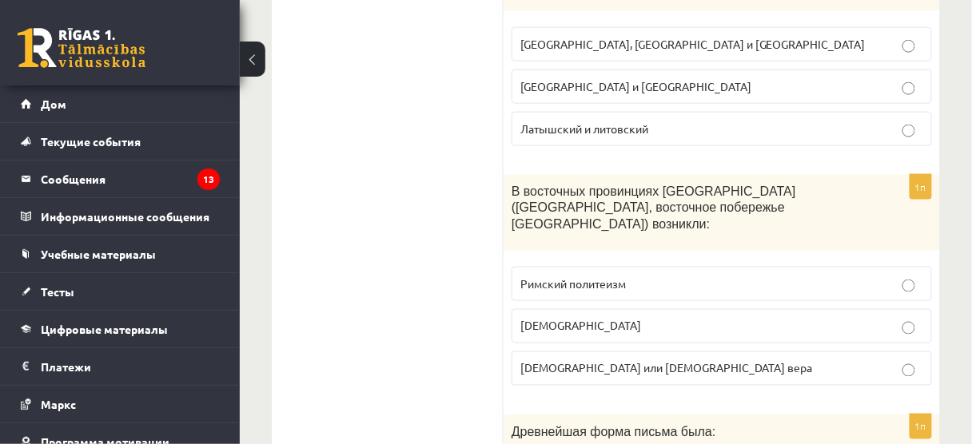
click at [554, 319] on font "христианская вера" at bounding box center [580, 326] width 121 height 14
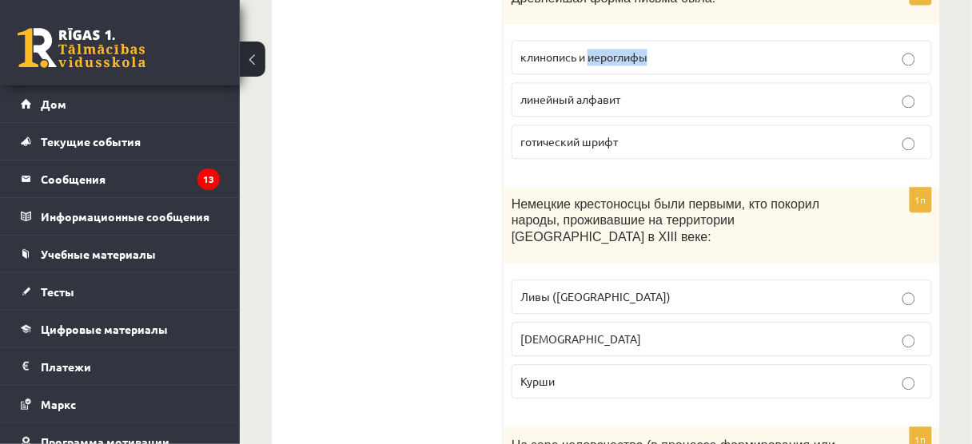
scroll to position [5473, 0]
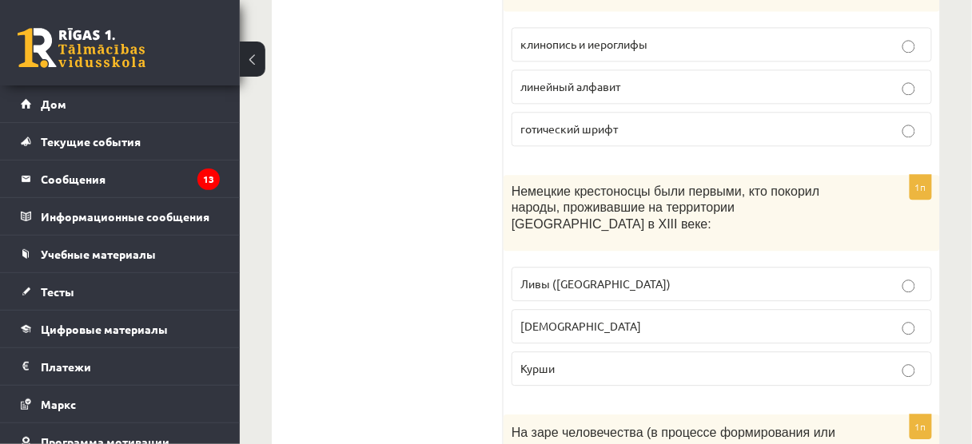
click at [667, 267] on label "Ливы (ливы)" at bounding box center [722, 284] width 420 height 34
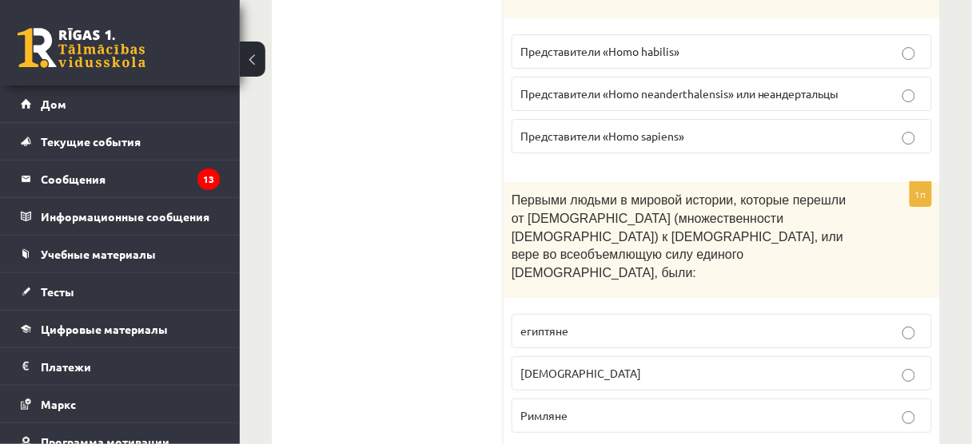
scroll to position [5921, 0]
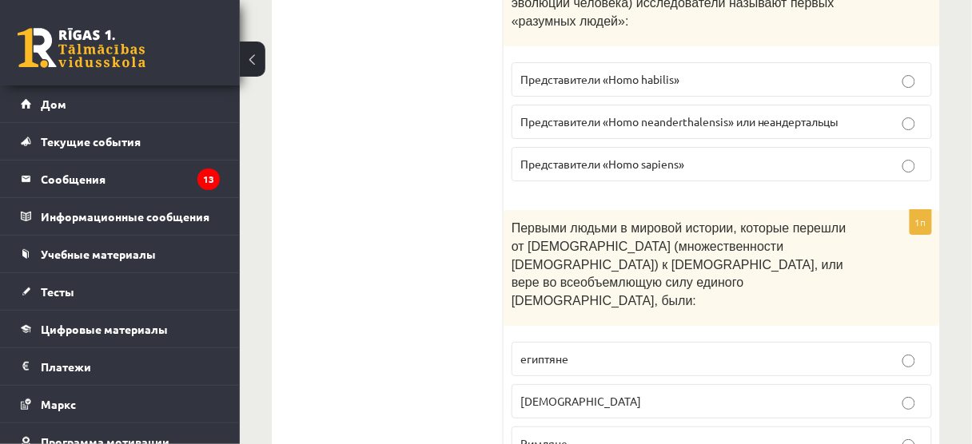
drag, startPoint x: 981, startPoint y: 363, endPoint x: 336, endPoint y: 133, distance: 684.8
click at [521, 394] on font "евреи" at bounding box center [580, 401] width 121 height 14
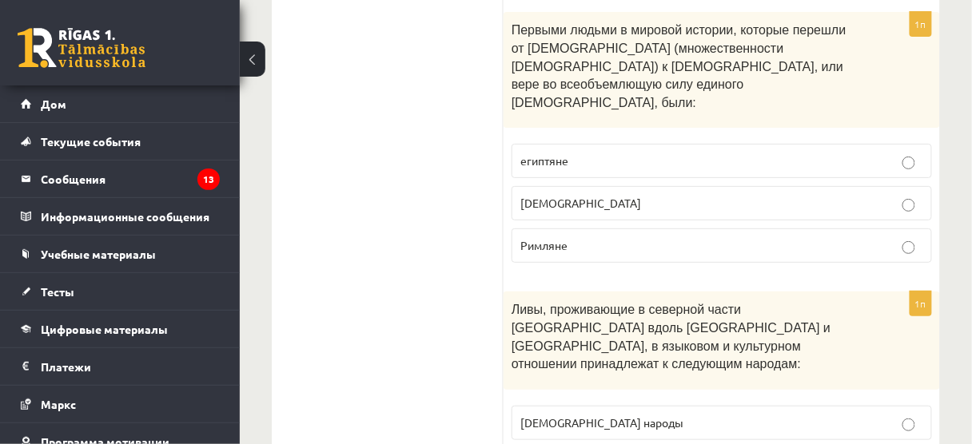
scroll to position [6112, 0]
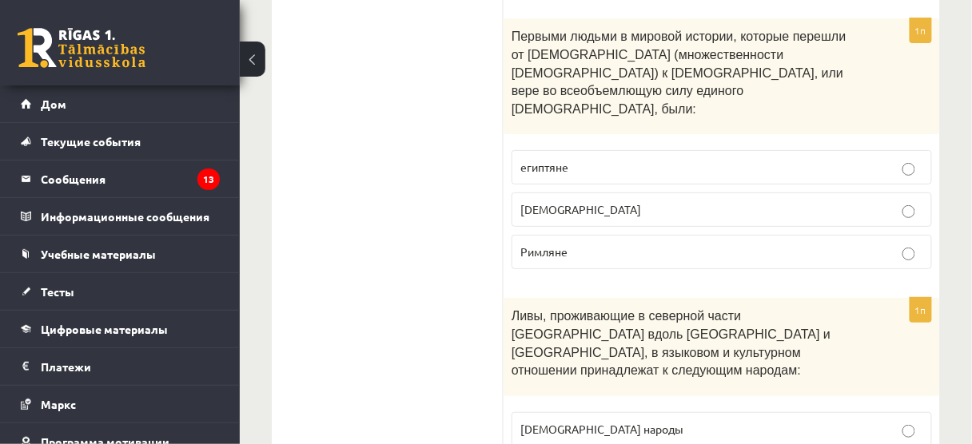
drag, startPoint x: 634, startPoint y: 218, endPoint x: 638, endPoint y: 226, distance: 8.9
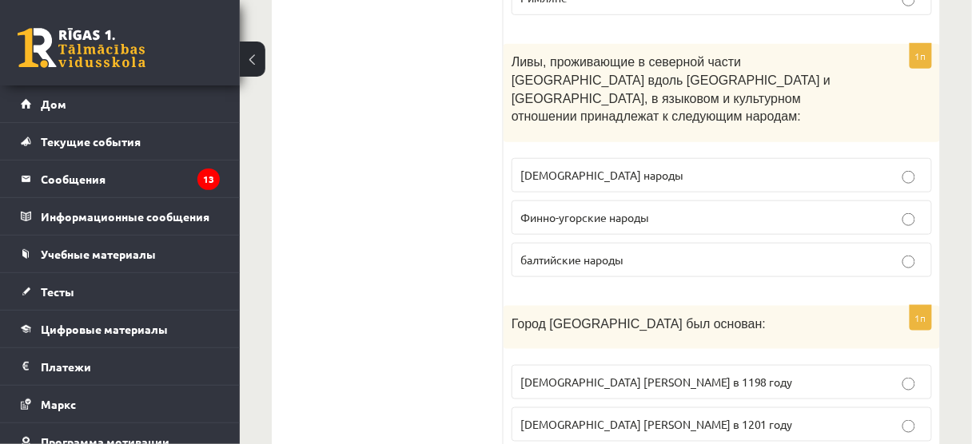
scroll to position [6368, 0]
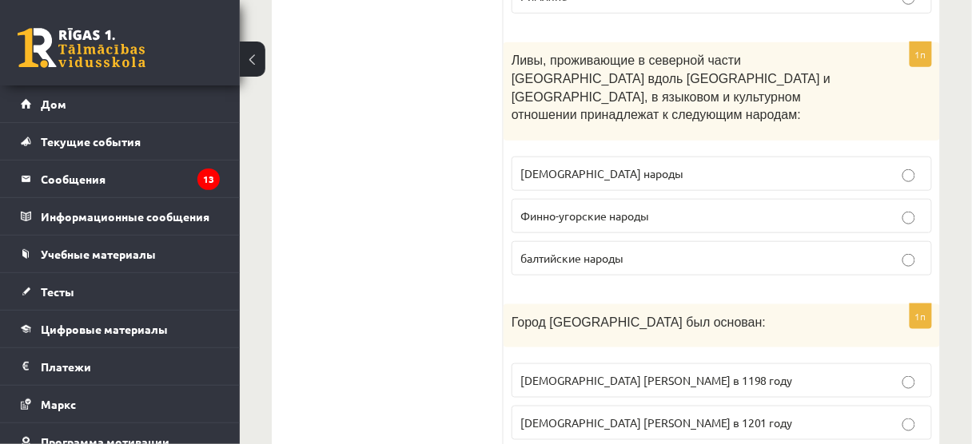
click at [594, 416] on font "Епископ Альберт в 1201 году" at bounding box center [656, 423] width 273 height 14
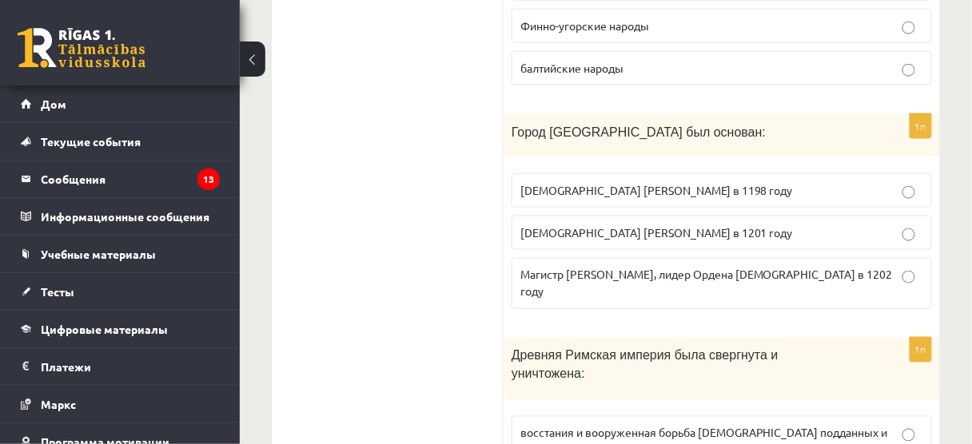
scroll to position [6560, 0]
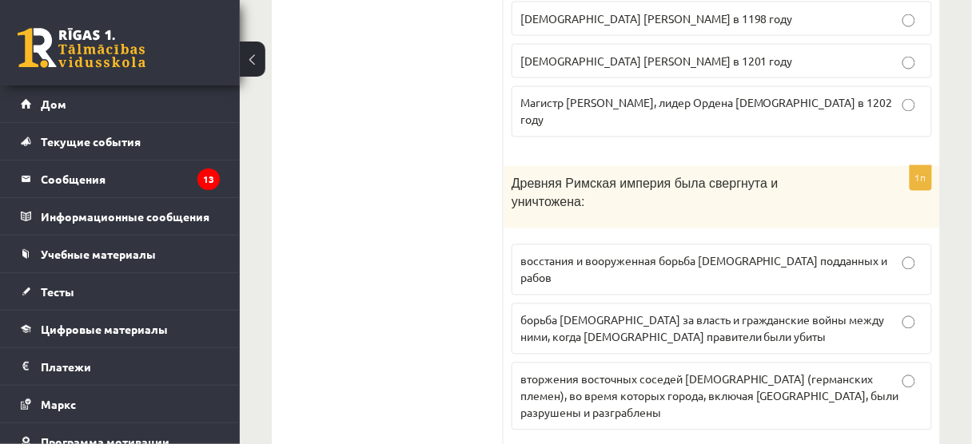
scroll to position [6750, 0]
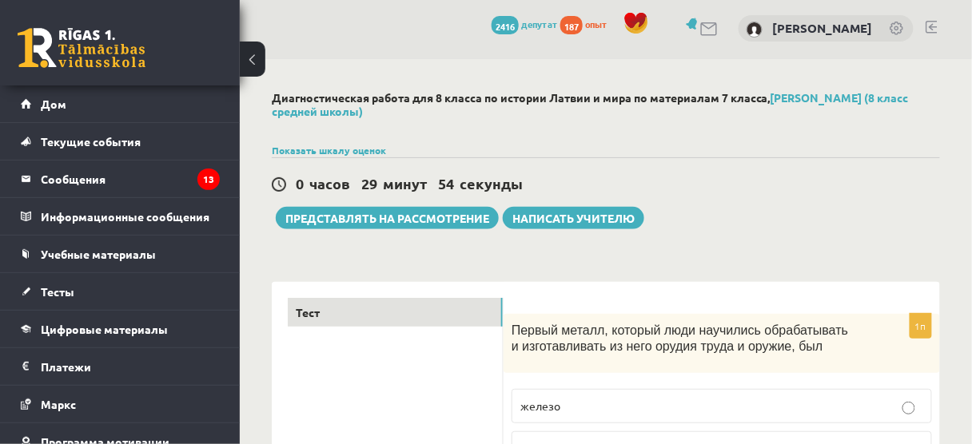
scroll to position [0, 0]
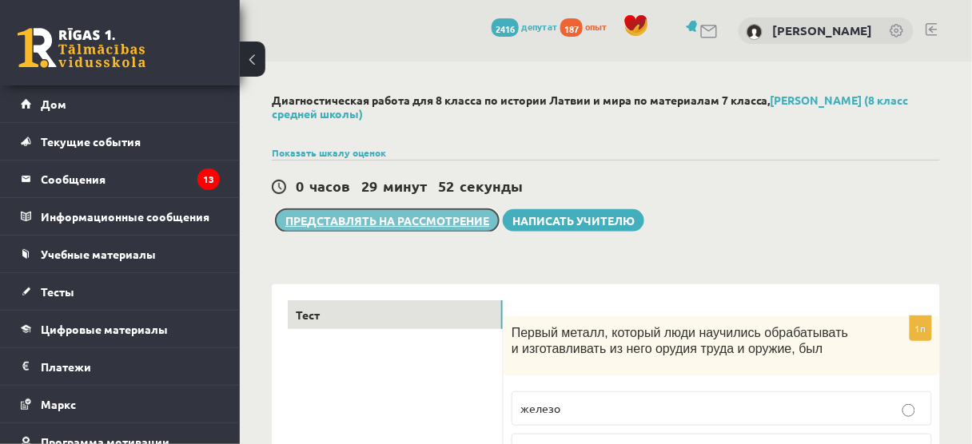
click at [454, 222] on font "Представлять на рассмотрение" at bounding box center [387, 220] width 204 height 14
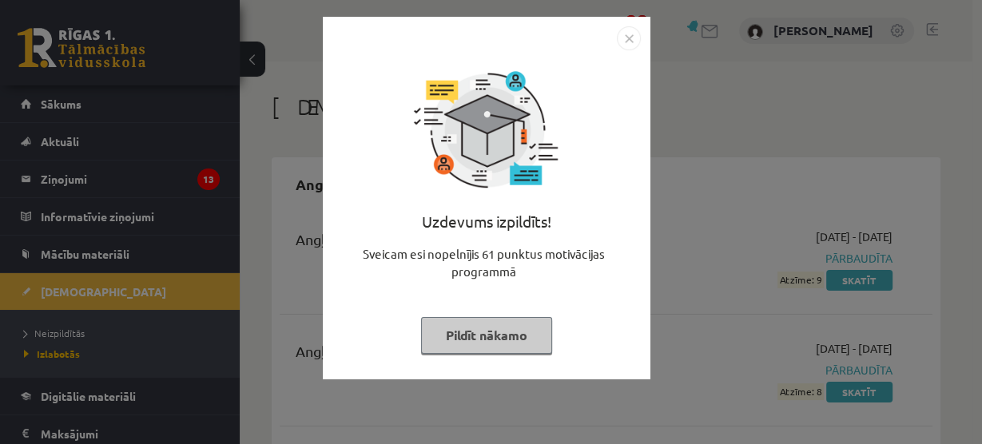
click at [611, 38] on div at bounding box center [486, 38] width 309 height 24
click at [632, 36] on img "Close" at bounding box center [629, 38] width 24 height 24
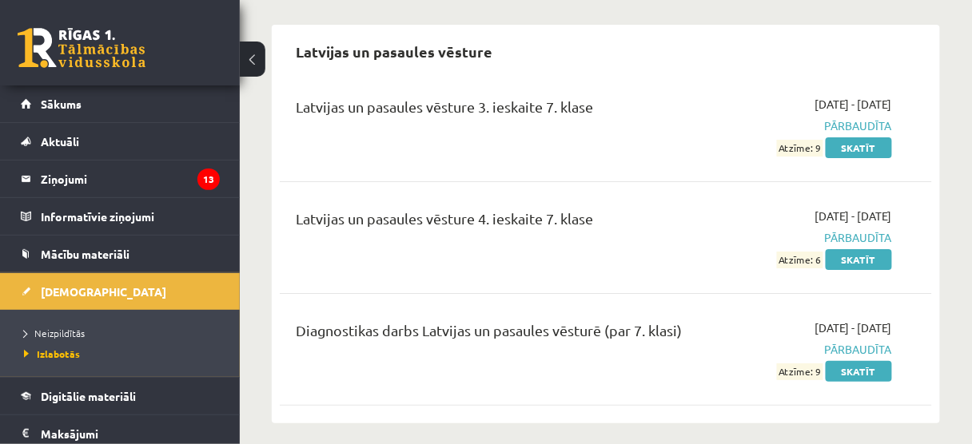
scroll to position [4412, 0]
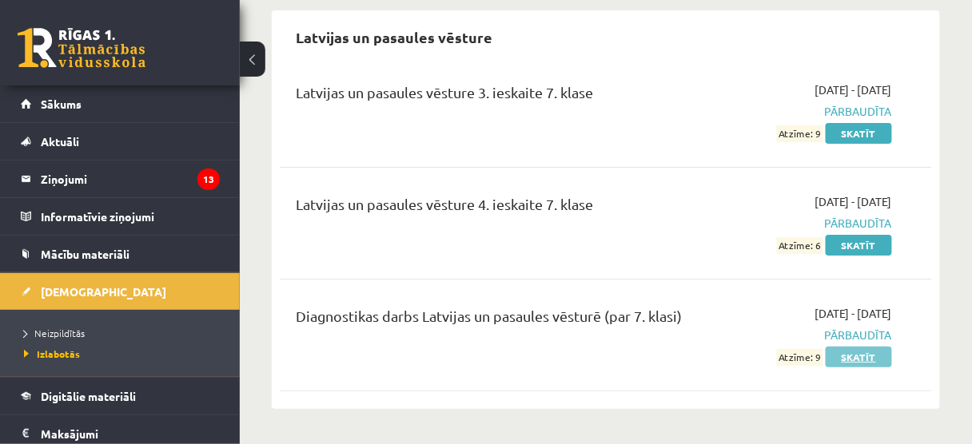
click at [858, 347] on link "Skatīt" at bounding box center [859, 357] width 66 height 21
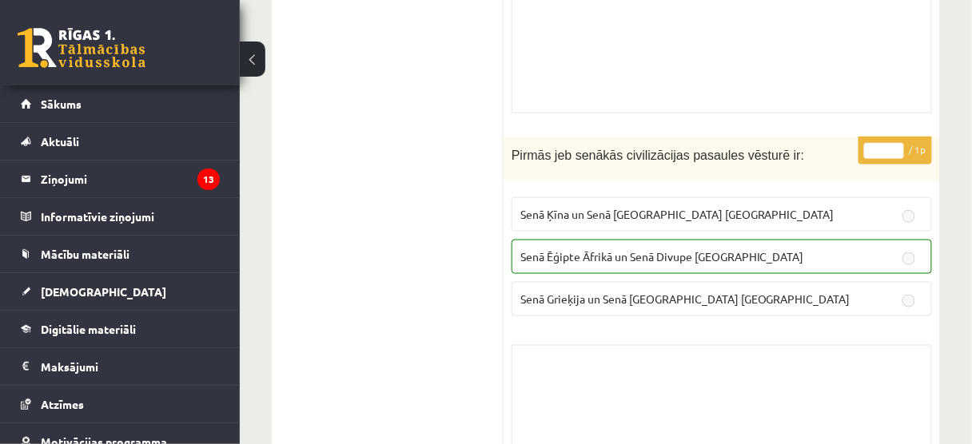
scroll to position [3453, 0]
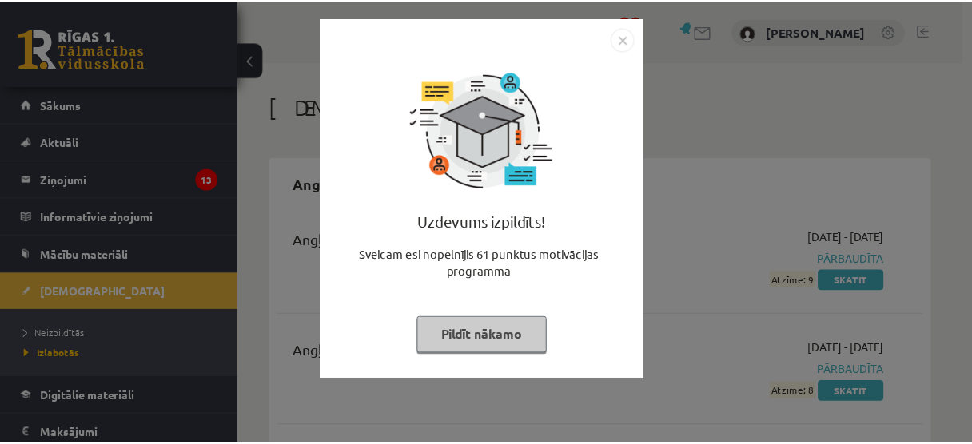
scroll to position [4401, 0]
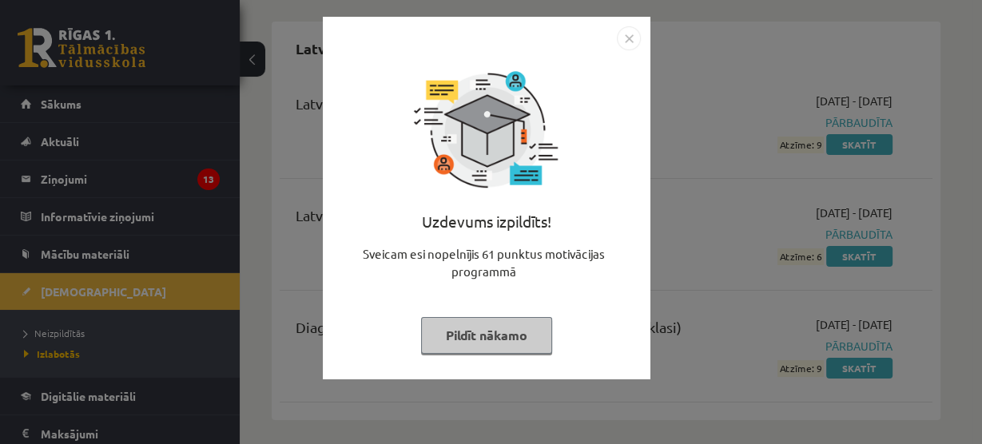
click at [636, 41] on img "Close" at bounding box center [629, 38] width 24 height 24
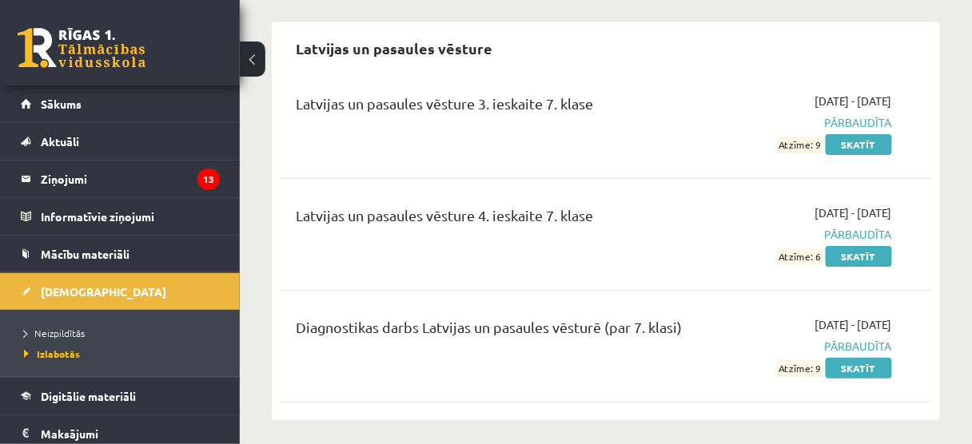
click at [140, 41] on link at bounding box center [82, 48] width 128 height 40
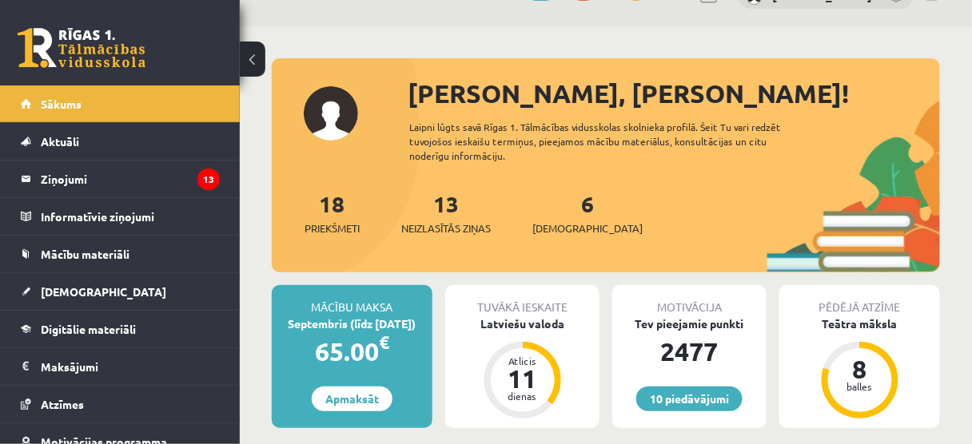
scroll to position [64, 0]
